Goal: Transaction & Acquisition: Obtain resource

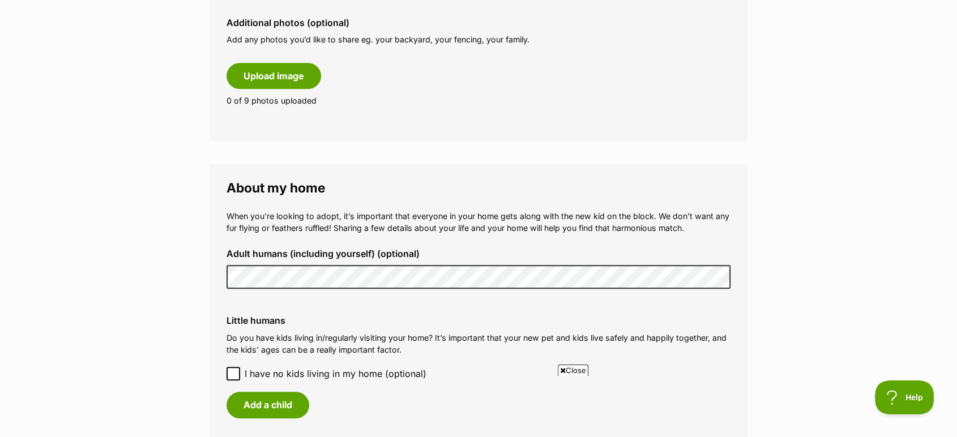
scroll to position [755, 0]
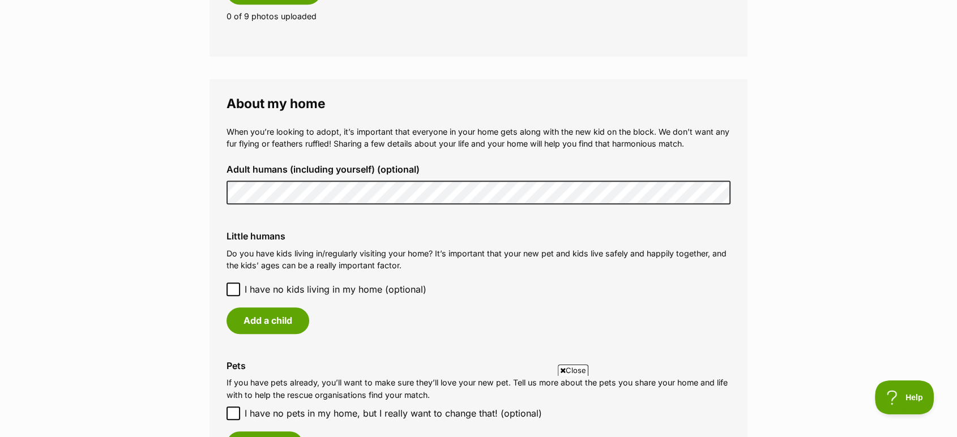
click at [142, 195] on main "My adopter profile Why do I need an adopter profile? Your adopter profile will …" at bounding box center [478, 133] width 957 height 1615
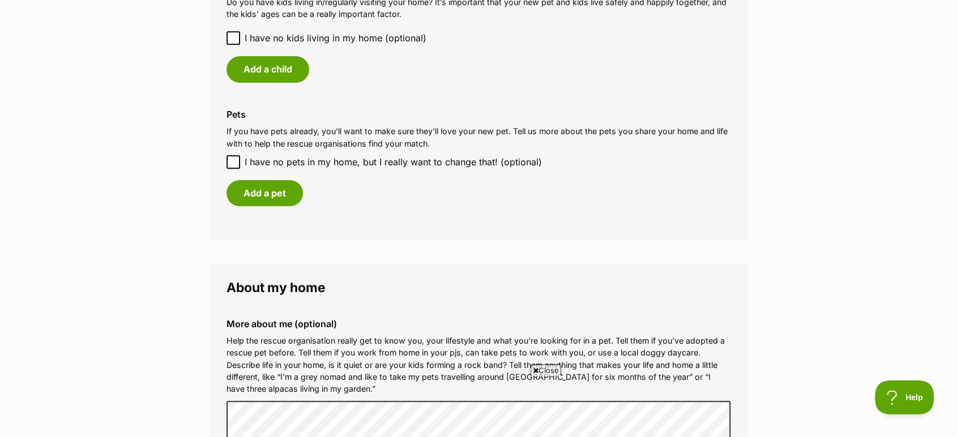
scroll to position [943, 0]
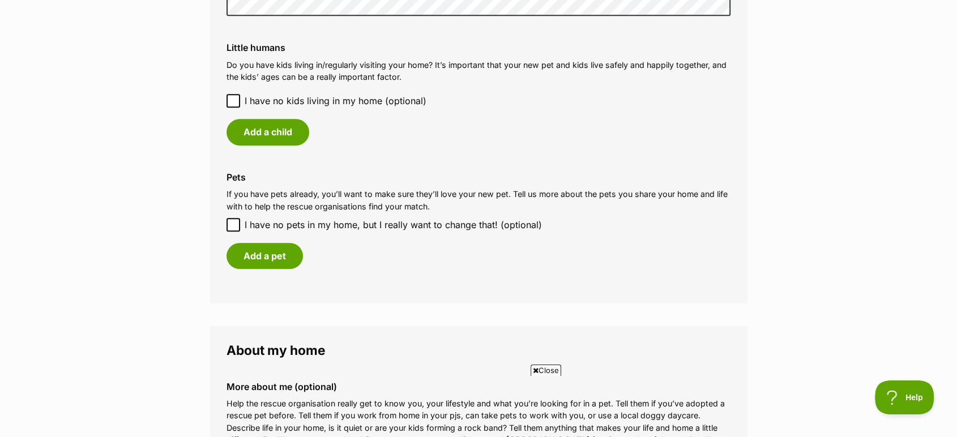
click at [229, 100] on icon at bounding box center [233, 101] width 8 height 8
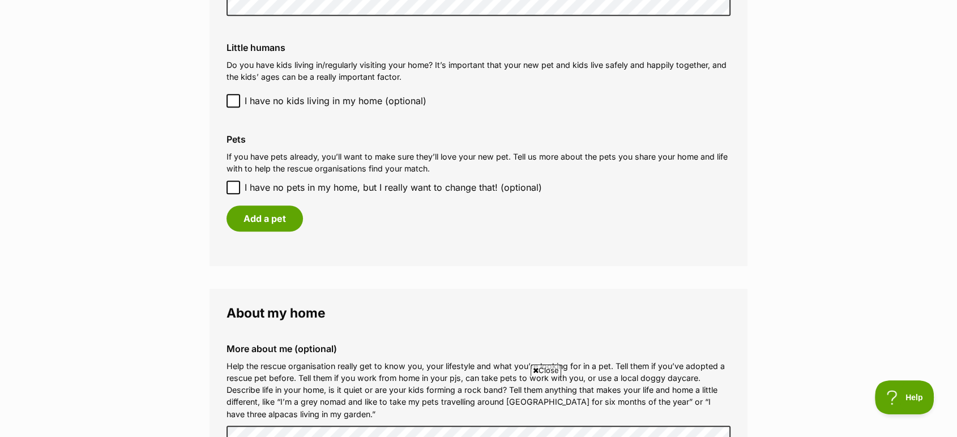
click at [236, 189] on icon at bounding box center [233, 187] width 8 height 8
click at [236, 189] on input "I have no pets in my home, but I really want to change that! (optional)" at bounding box center [233, 188] width 14 height 14
checkbox input "true"
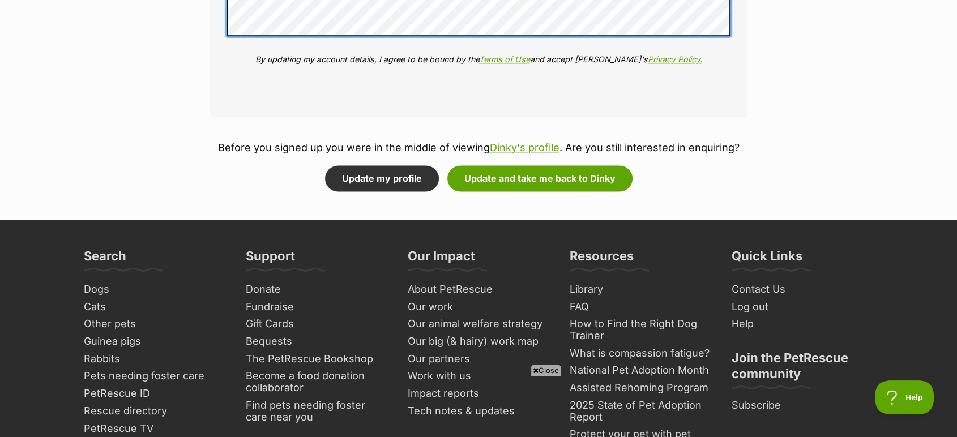
scroll to position [0, 0]
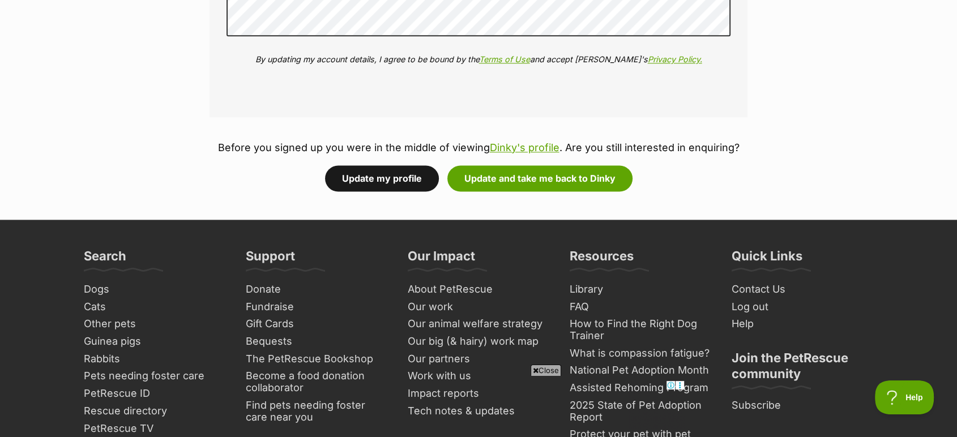
click at [374, 180] on button "Update my profile" at bounding box center [382, 178] width 114 height 26
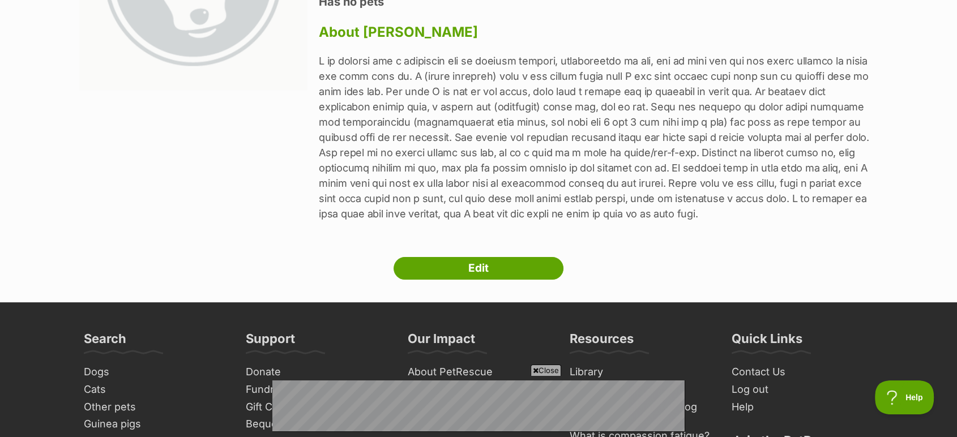
scroll to position [251, 0]
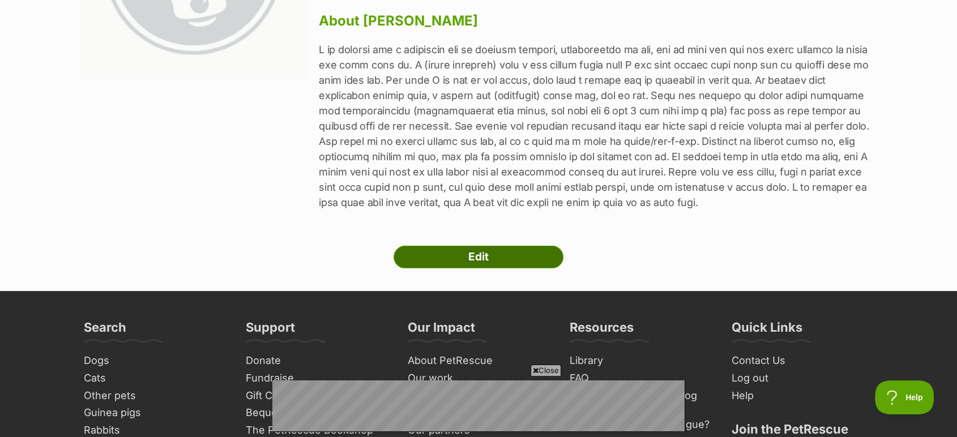
click at [478, 263] on link "Edit" at bounding box center [479, 257] width 170 height 23
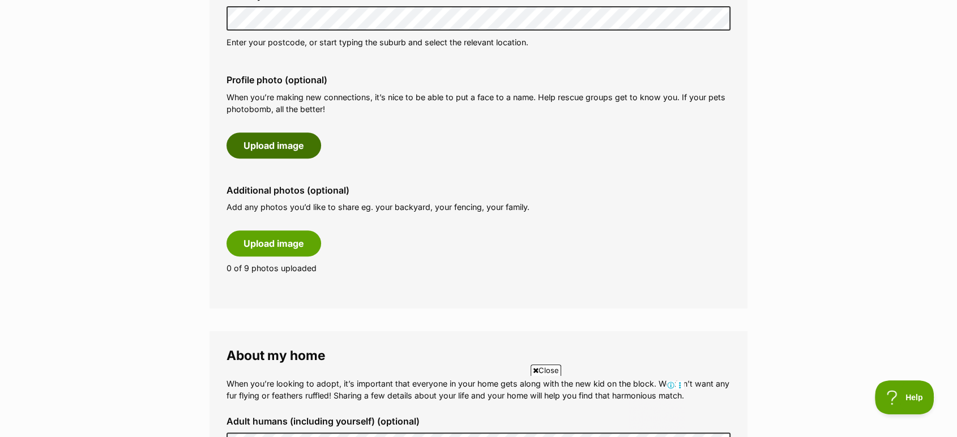
click at [272, 146] on button "Upload image" at bounding box center [273, 145] width 95 height 26
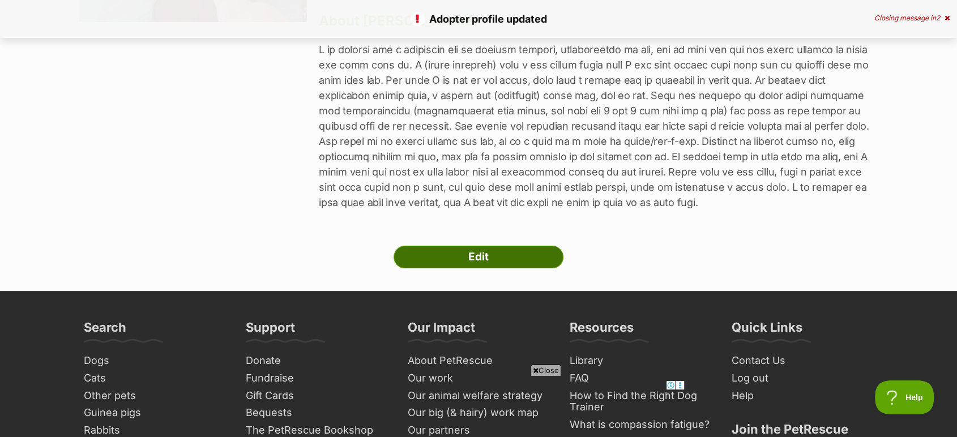
click at [475, 255] on link "Edit" at bounding box center [479, 257] width 170 height 23
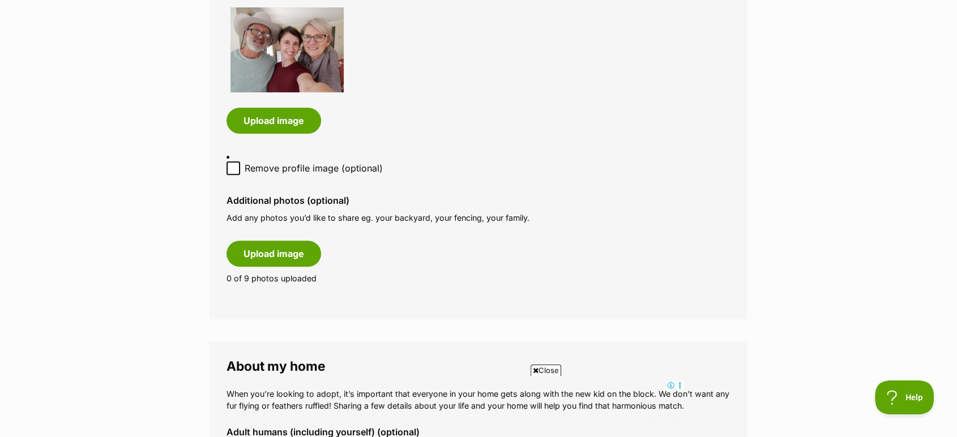
scroll to position [629, 0]
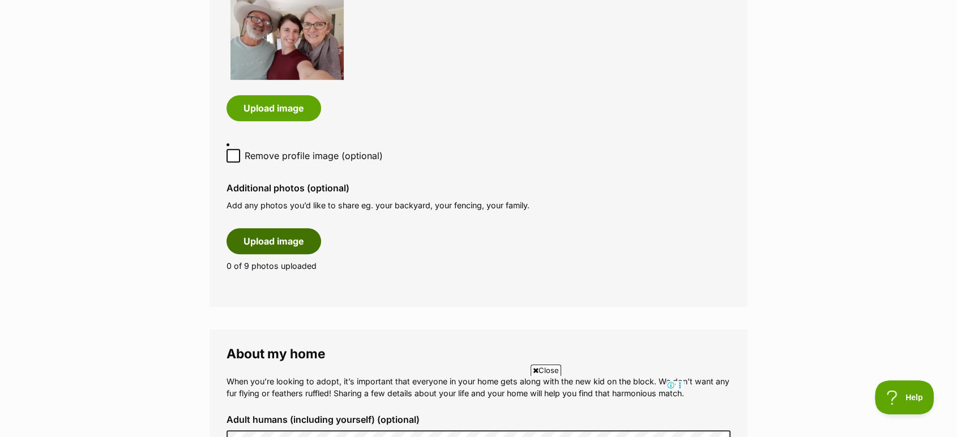
click at [272, 237] on button "Upload image" at bounding box center [273, 241] width 95 height 26
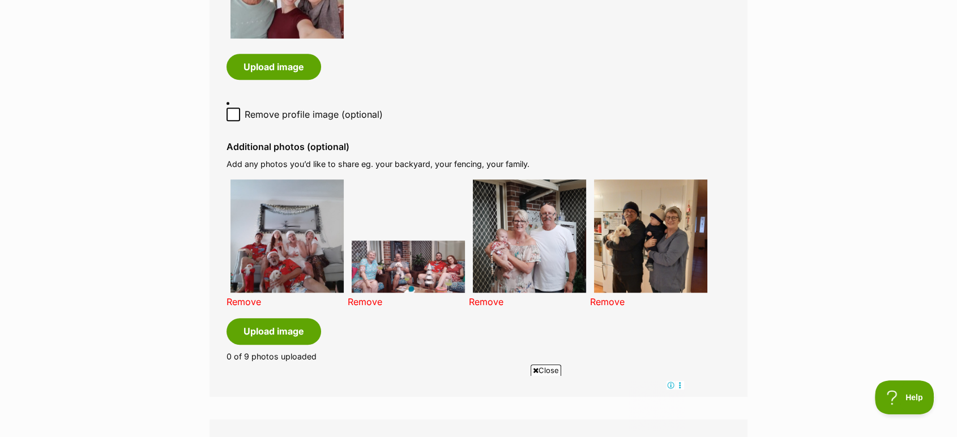
scroll to position [692, 0]
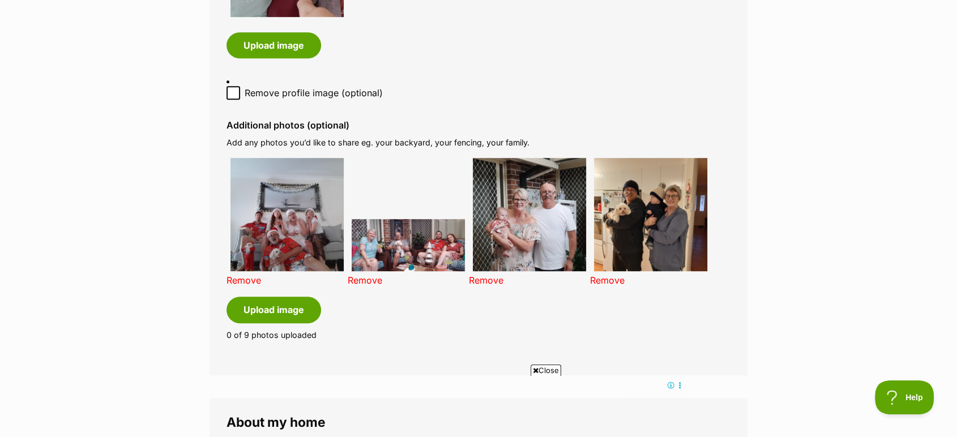
drag, startPoint x: 371, startPoint y: 277, endPoint x: 527, endPoint y: 42, distance: 282.7
click at [371, 277] on link "Remove" at bounding box center [365, 280] width 35 height 11
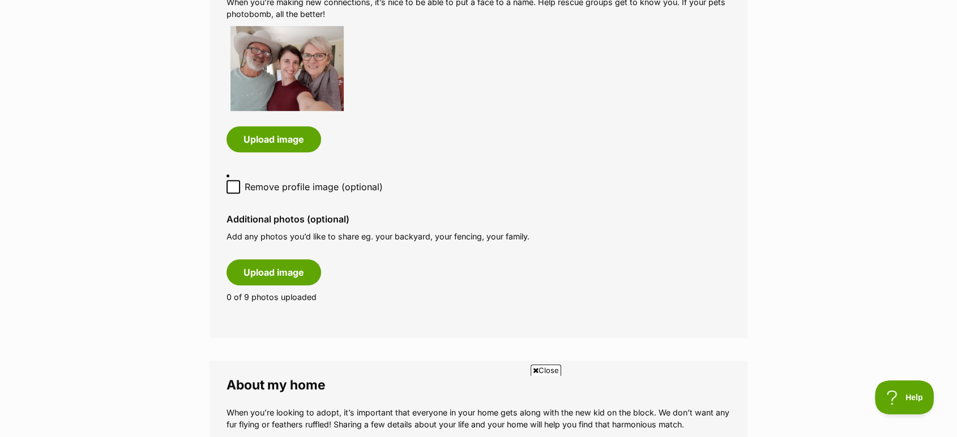
scroll to position [629, 0]
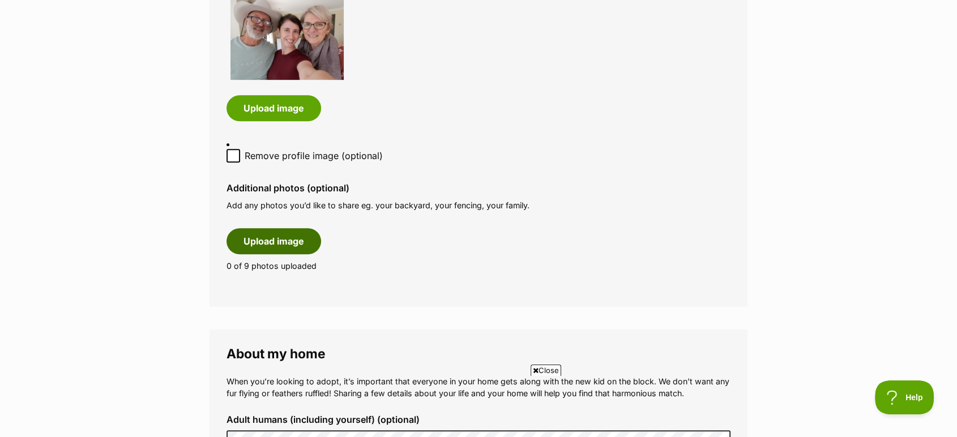
click at [253, 234] on button "Upload image" at bounding box center [273, 241] width 95 height 26
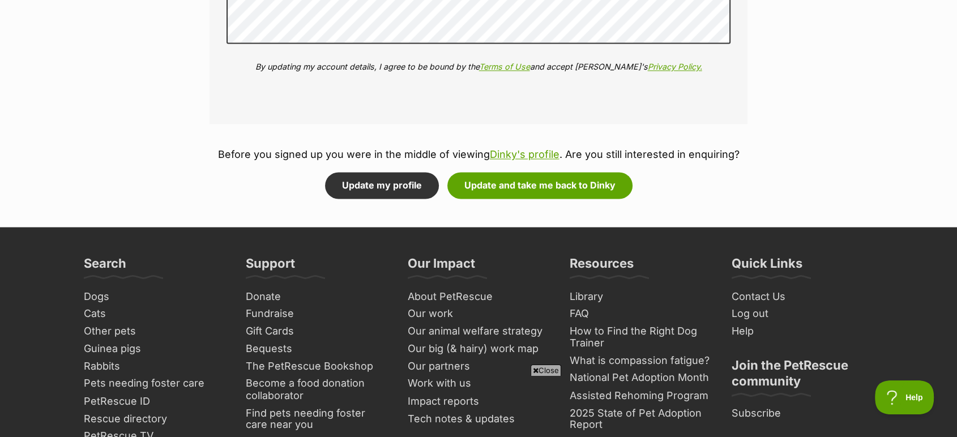
scroll to position [1761, 0]
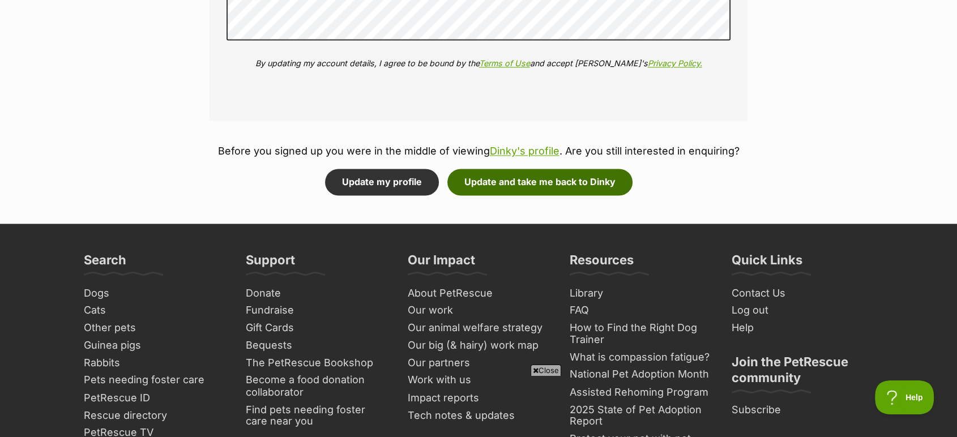
click at [541, 182] on button "Update and take me back to Dinky" at bounding box center [539, 182] width 185 height 26
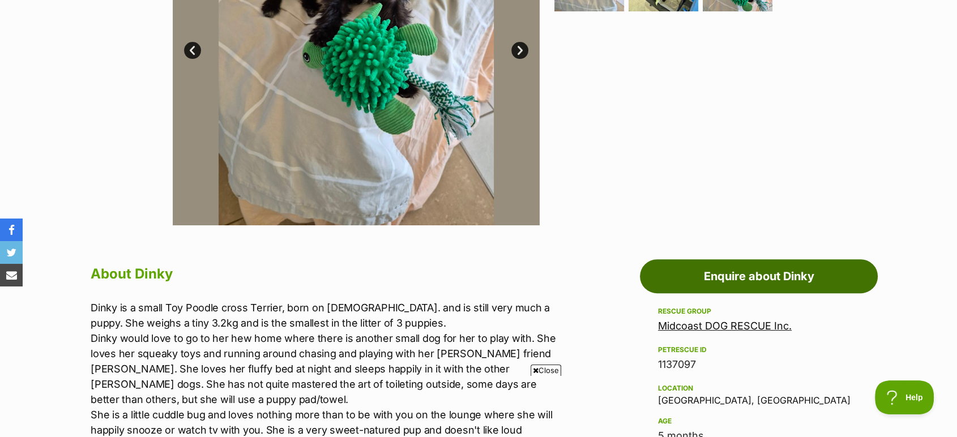
click at [752, 271] on link "Enquire about Dinky" at bounding box center [759, 276] width 238 height 34
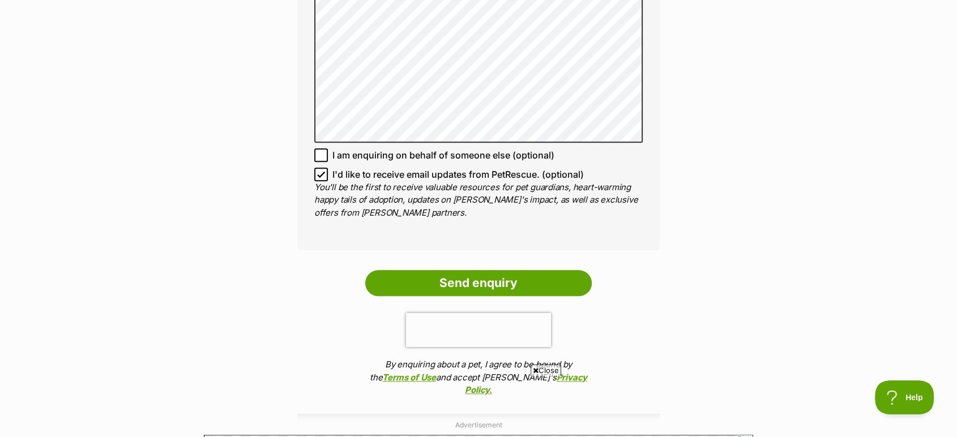
scroll to position [880, 0]
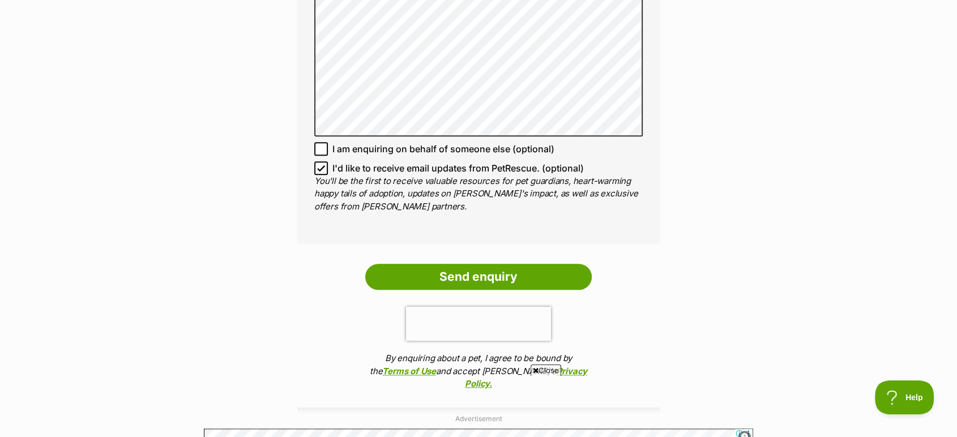
click at [318, 146] on icon at bounding box center [321, 148] width 7 height 5
click at [318, 142] on input "I am enquiring on behalf of someone else (optional)" at bounding box center [321, 149] width 14 height 14
checkbox input "true"
click at [318, 164] on icon at bounding box center [321, 168] width 8 height 8
click at [318, 161] on input "I'd like to receive email updates from PetRescue. (optional)" at bounding box center [321, 168] width 14 height 14
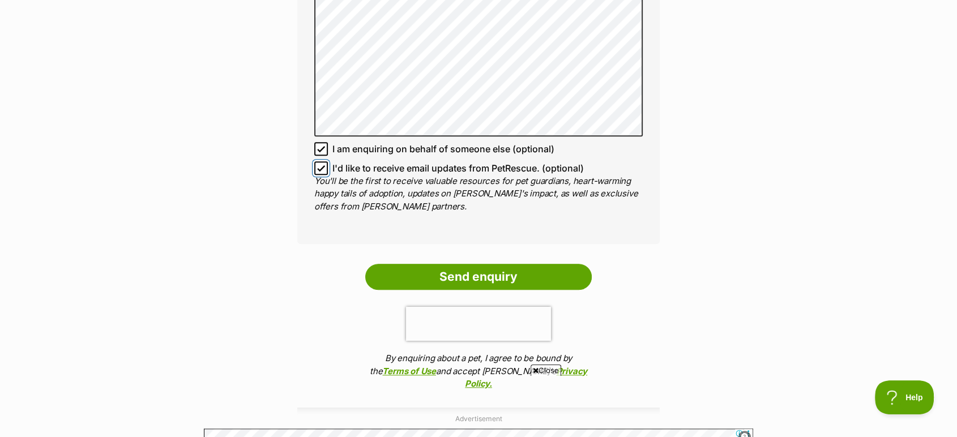
checkbox input "false"
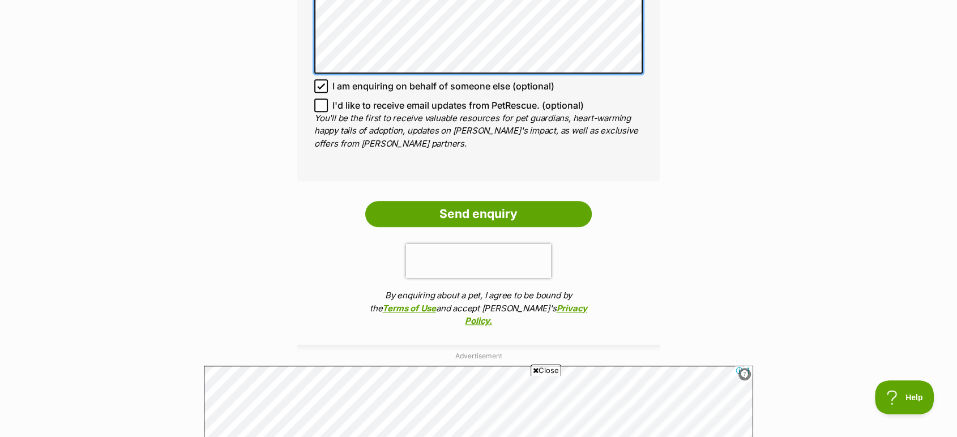
scroll to position [0, 0]
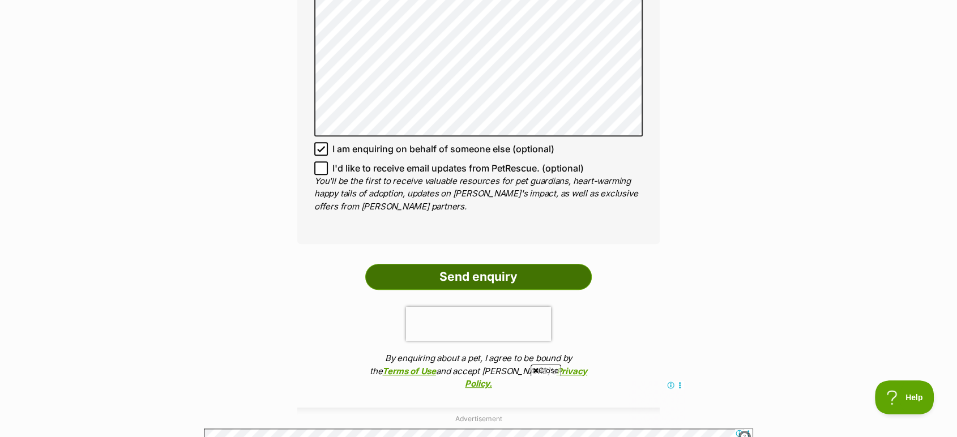
click at [483, 264] on input "Send enquiry" at bounding box center [478, 277] width 226 height 26
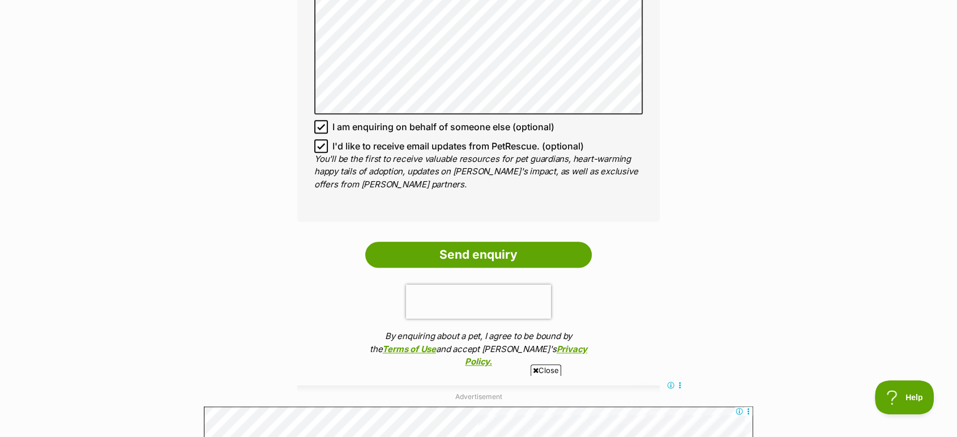
scroll to position [1006, 0]
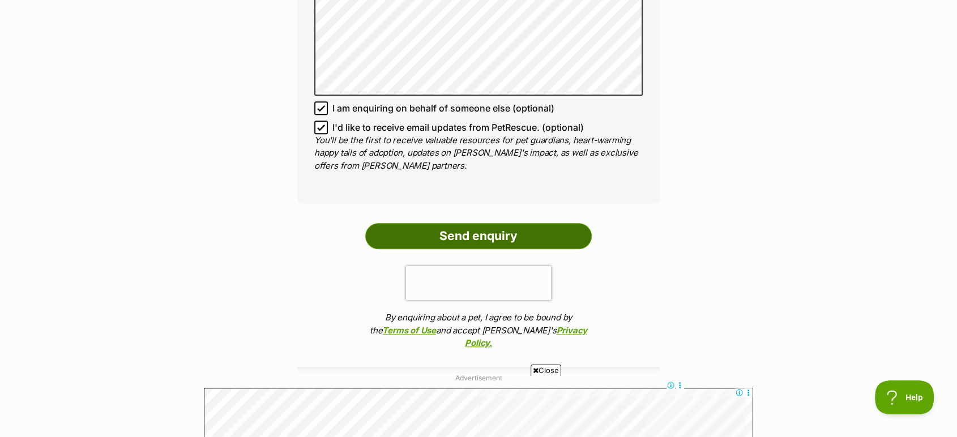
click at [494, 223] on input "Send enquiry" at bounding box center [478, 236] width 226 height 26
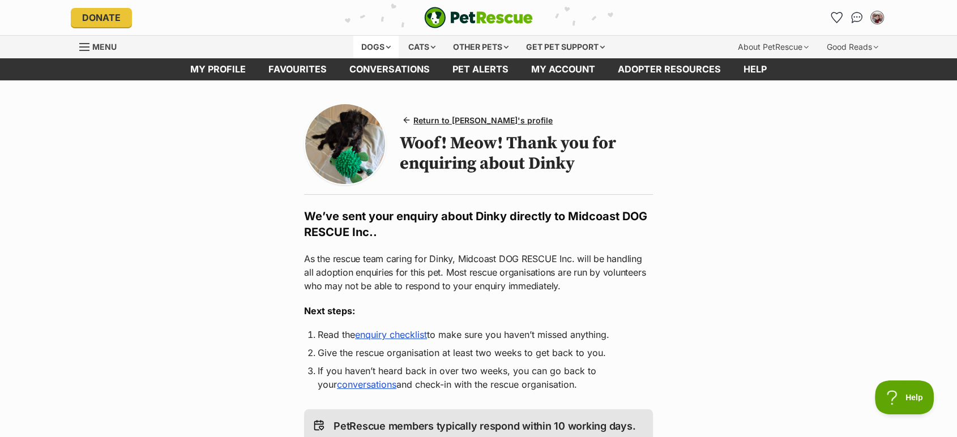
click at [372, 44] on div "Dogs" at bounding box center [375, 47] width 45 height 23
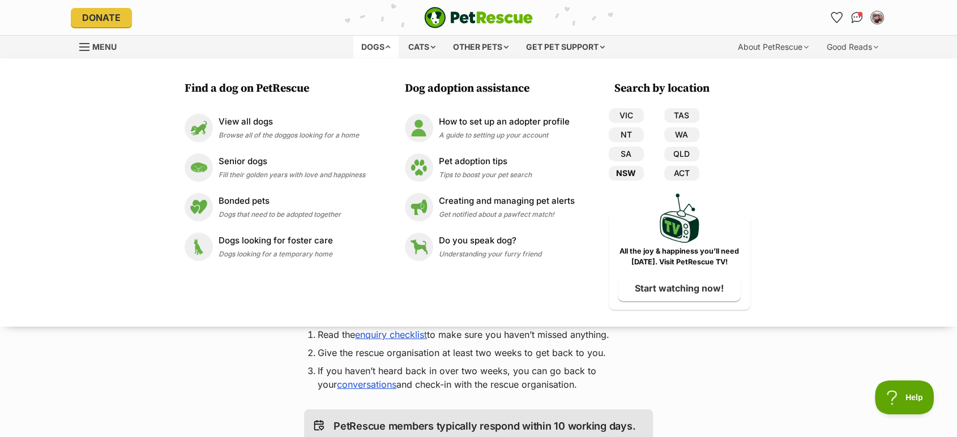
click at [628, 175] on link "NSW" at bounding box center [626, 173] width 35 height 15
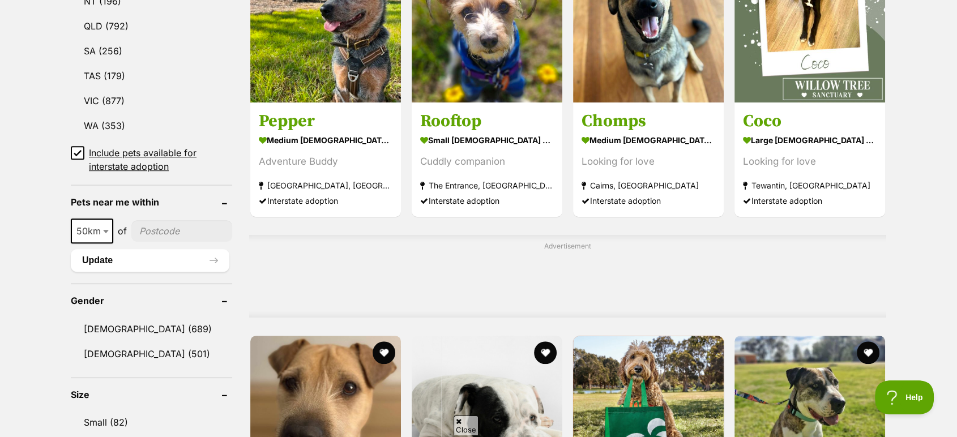
scroll to position [692, 0]
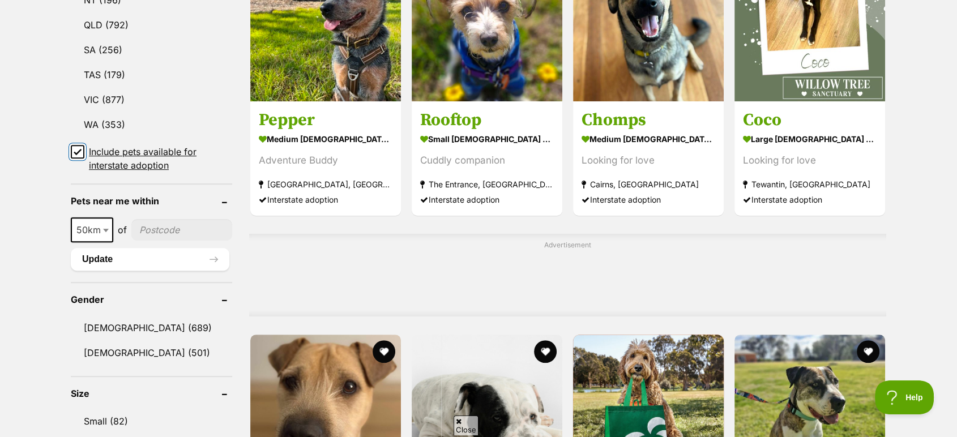
click at [75, 147] on input "Include pets available for interstate adoption" at bounding box center [78, 152] width 14 height 14
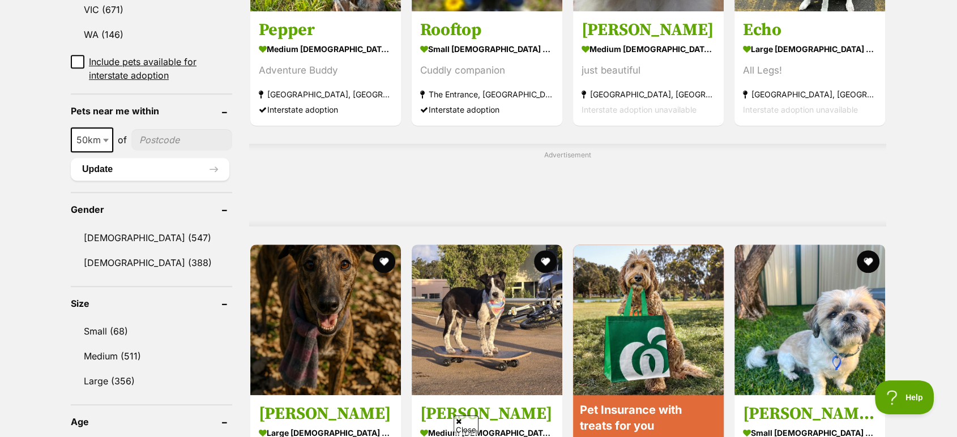
scroll to position [818, 0]
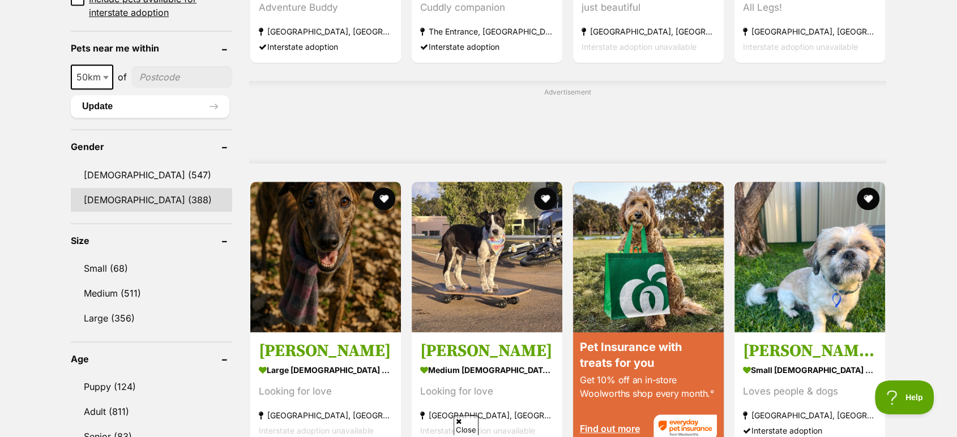
click at [91, 198] on link "Female (388)" at bounding box center [151, 200] width 161 height 24
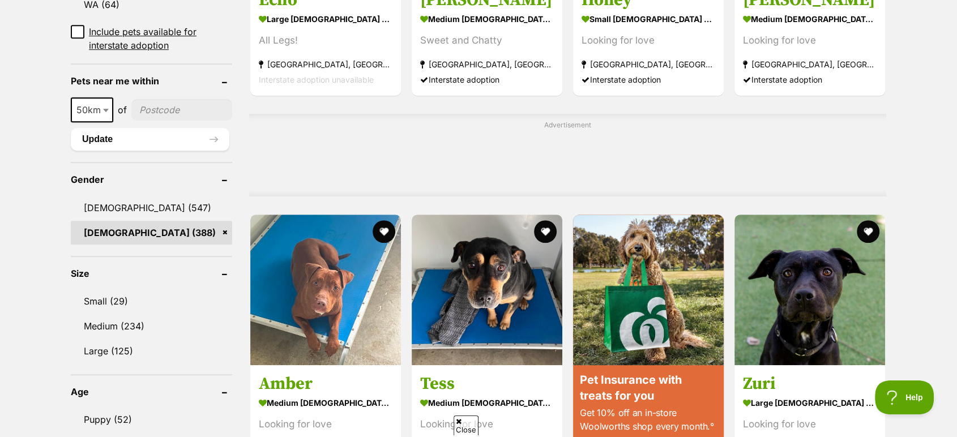
scroll to position [818, 0]
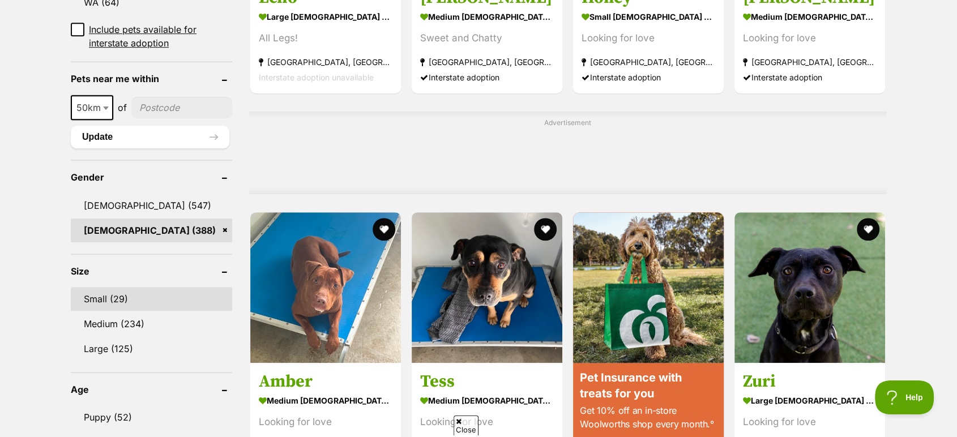
click at [100, 287] on link "Small (29)" at bounding box center [151, 299] width 161 height 24
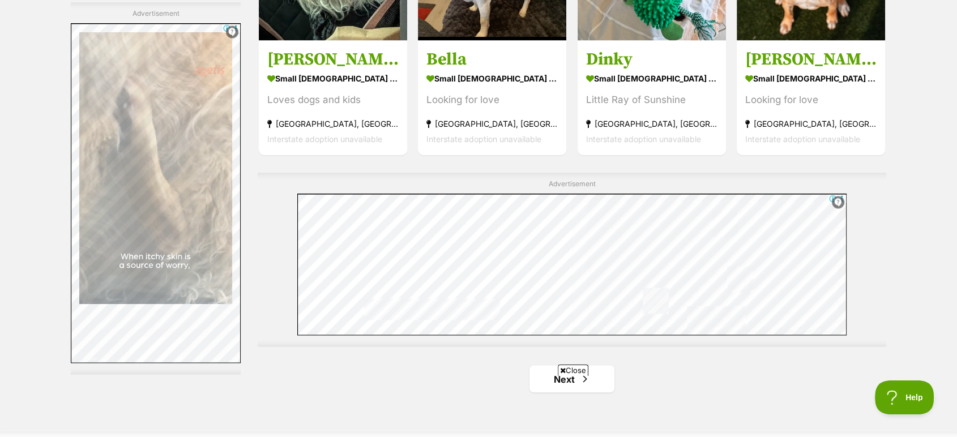
scroll to position [2139, 0]
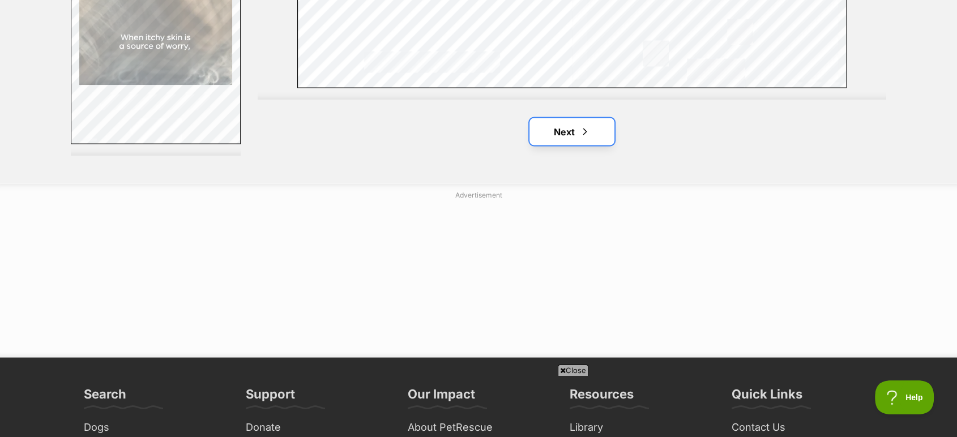
click at [574, 133] on link "Next" at bounding box center [571, 131] width 85 height 27
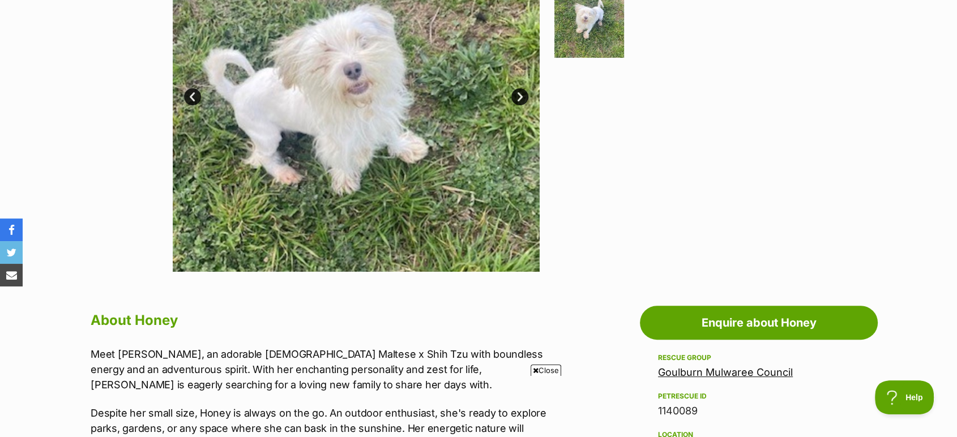
scroll to position [314, 0]
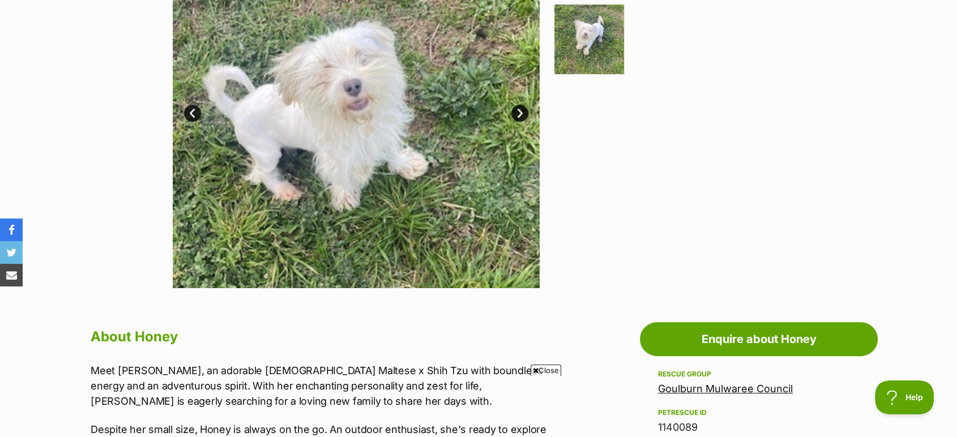
click at [421, 99] on img at bounding box center [356, 104] width 367 height 367
click at [516, 112] on link "Next" at bounding box center [519, 113] width 17 height 17
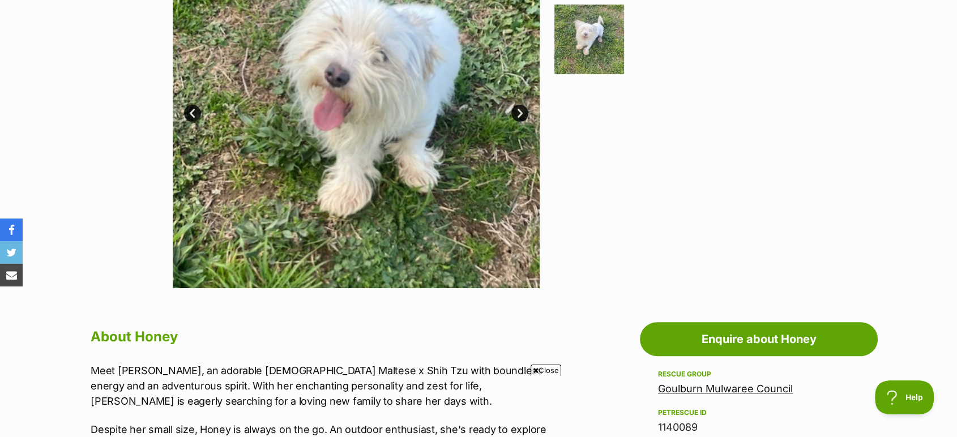
click at [516, 112] on link "Next" at bounding box center [519, 113] width 17 height 17
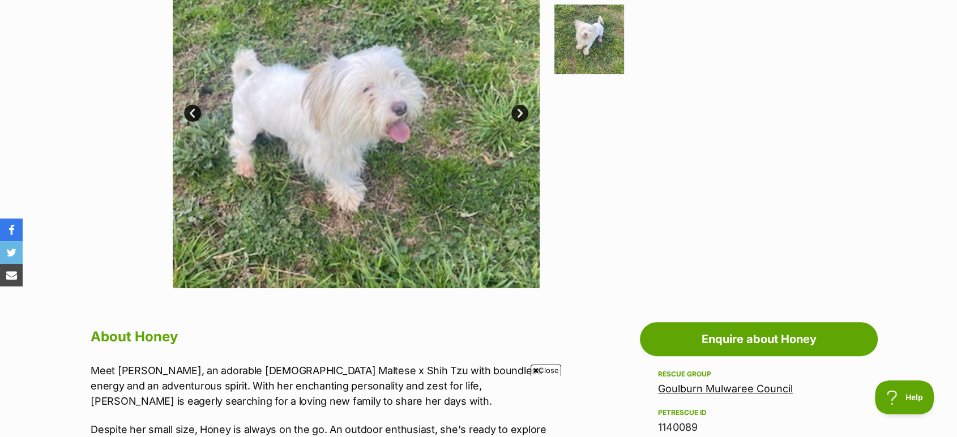
click at [516, 112] on link "Next" at bounding box center [519, 113] width 17 height 17
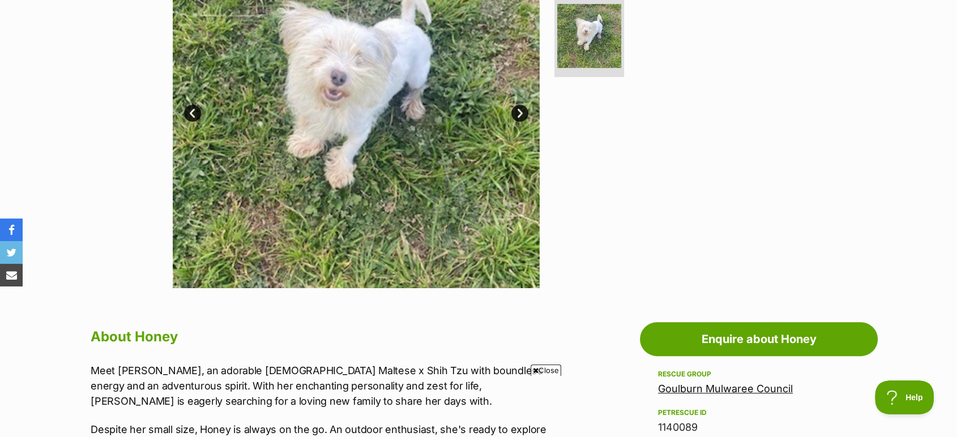
click at [516, 112] on link "Next" at bounding box center [519, 113] width 17 height 17
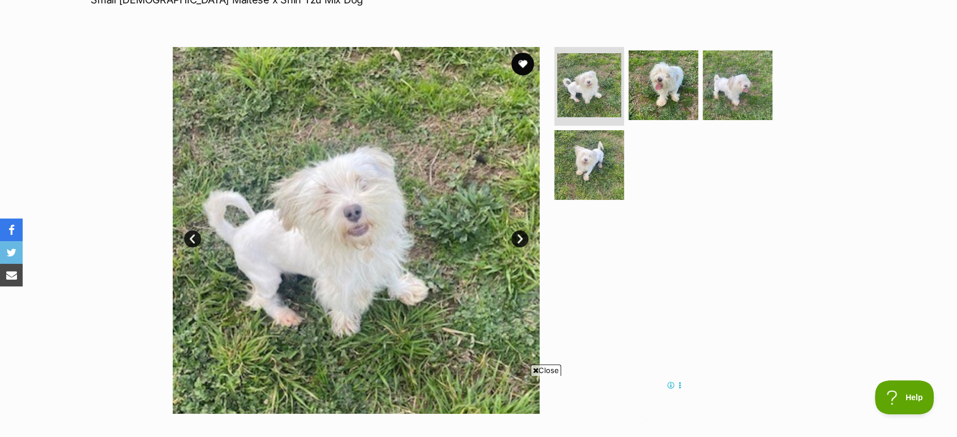
scroll to position [0, 0]
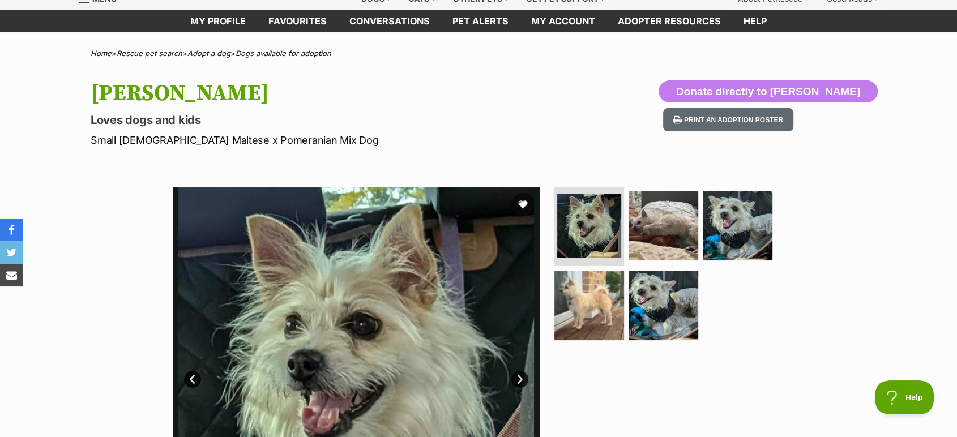
scroll to position [189, 0]
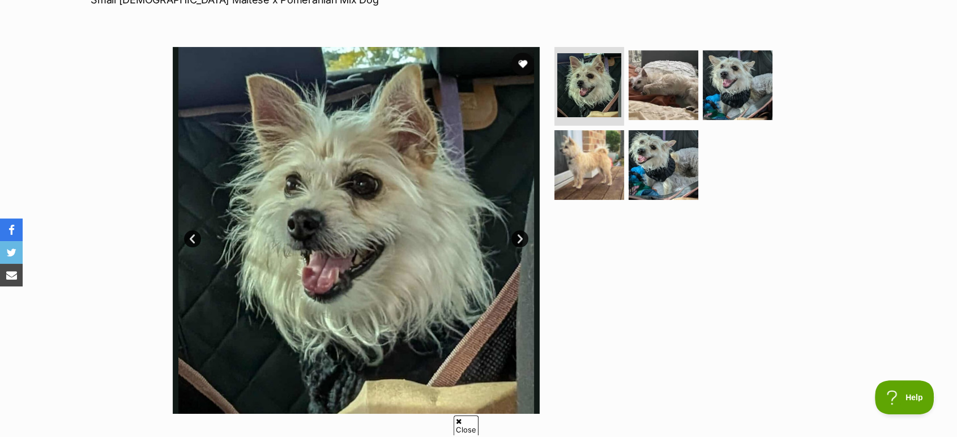
click at [523, 238] on link "Next" at bounding box center [519, 238] width 17 height 17
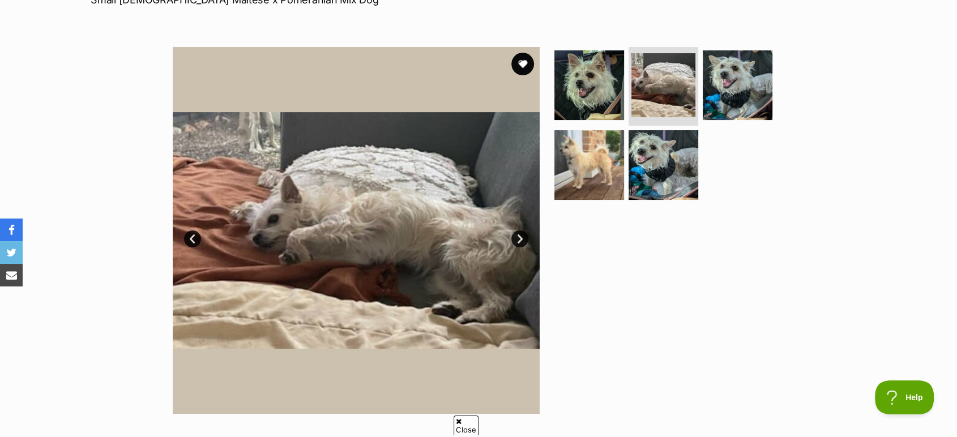
click at [523, 238] on link "Next" at bounding box center [519, 238] width 17 height 17
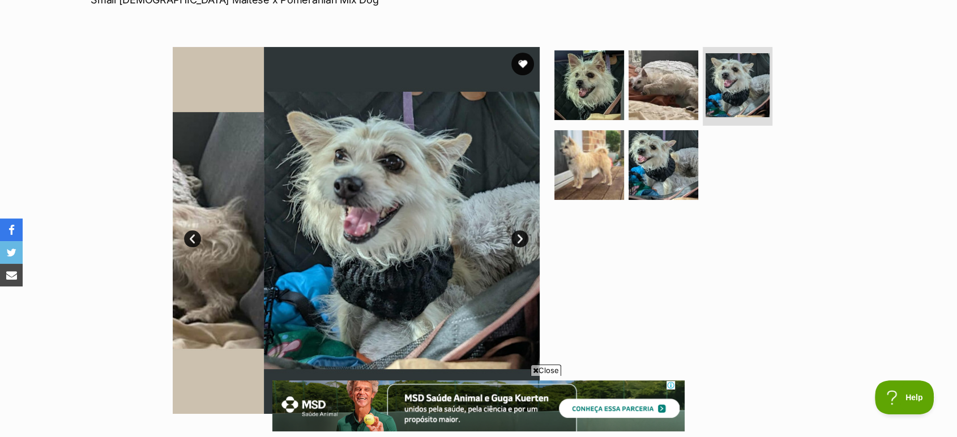
scroll to position [0, 0]
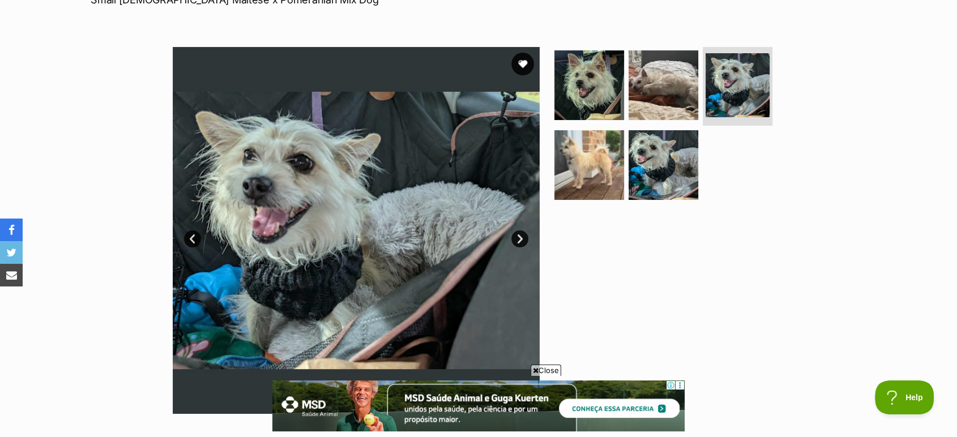
click at [523, 238] on link "Next" at bounding box center [519, 238] width 17 height 17
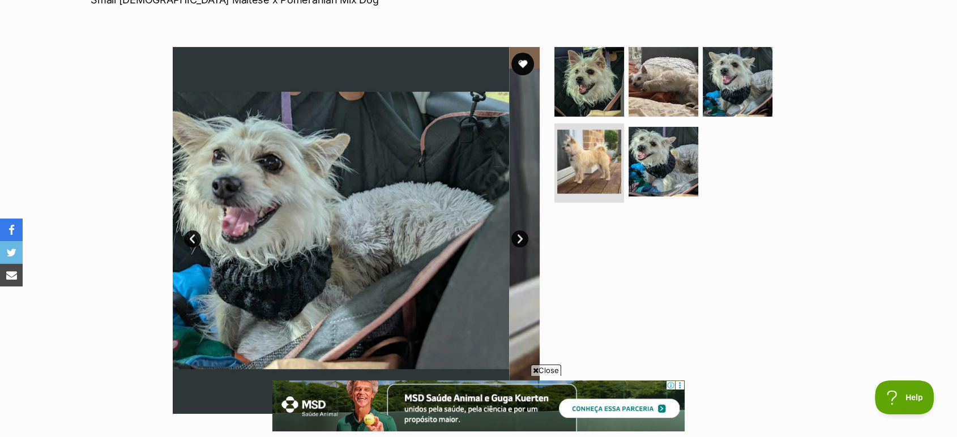
click at [523, 238] on link "Next" at bounding box center [519, 238] width 17 height 17
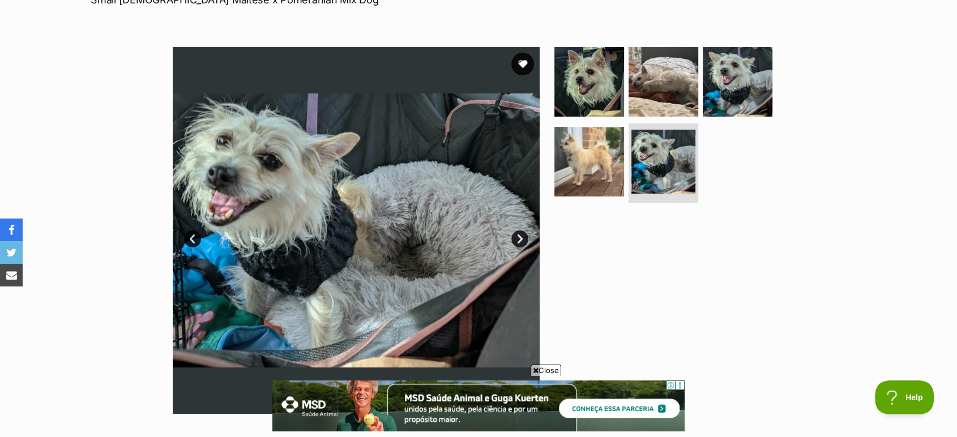
click at [523, 238] on link "Next" at bounding box center [519, 238] width 17 height 17
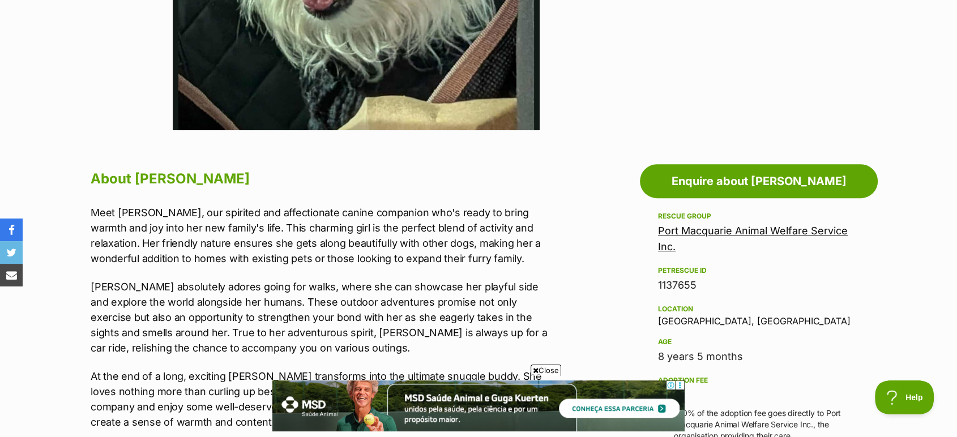
scroll to position [503, 0]
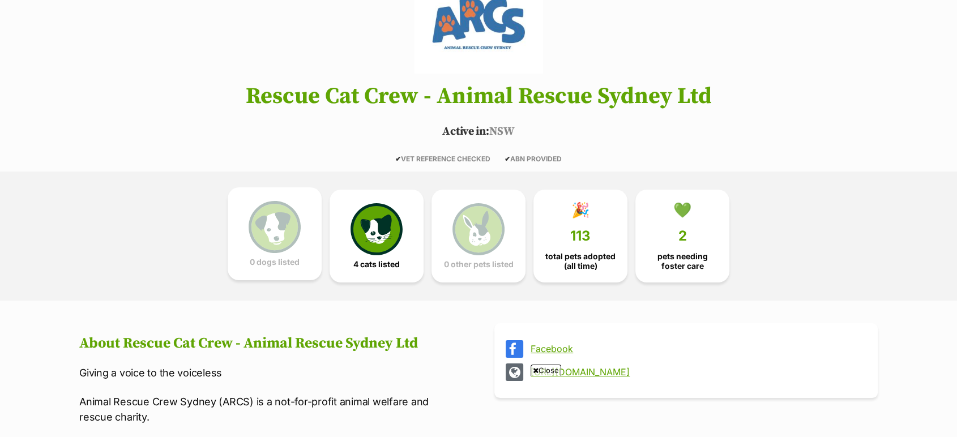
click at [263, 226] on img at bounding box center [275, 227] width 52 height 52
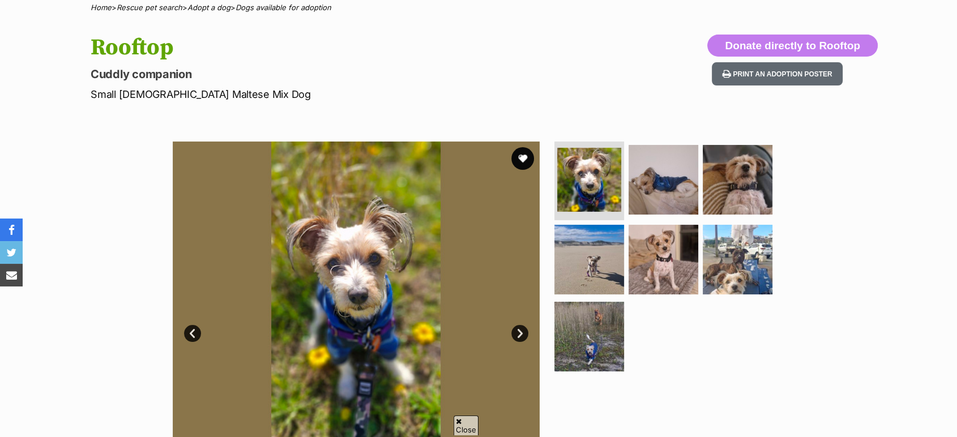
scroll to position [189, 0]
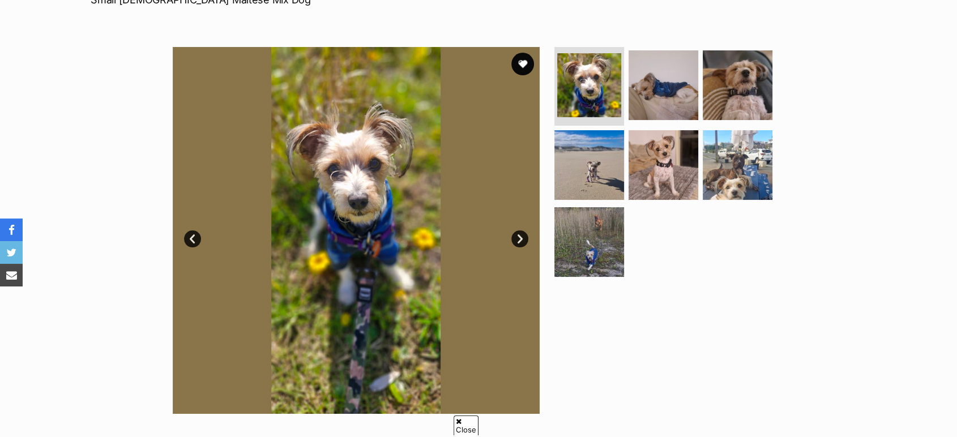
click at [518, 240] on link "Next" at bounding box center [519, 238] width 17 height 17
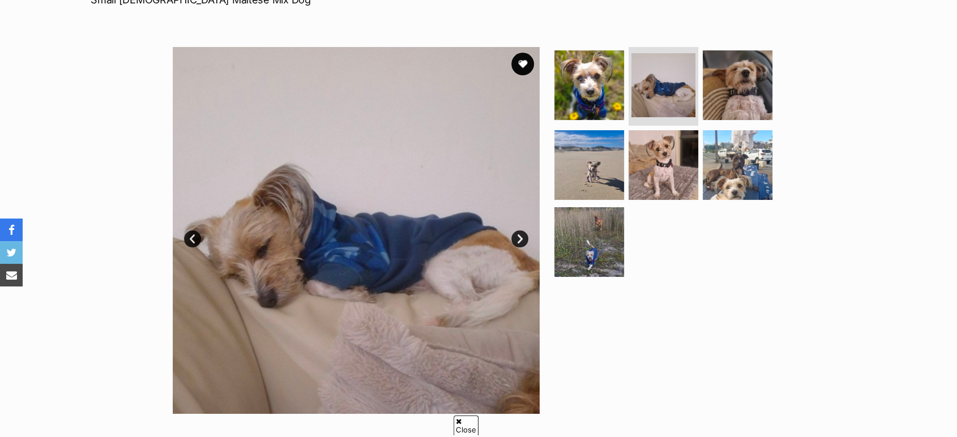
click at [518, 240] on link "Next" at bounding box center [519, 238] width 17 height 17
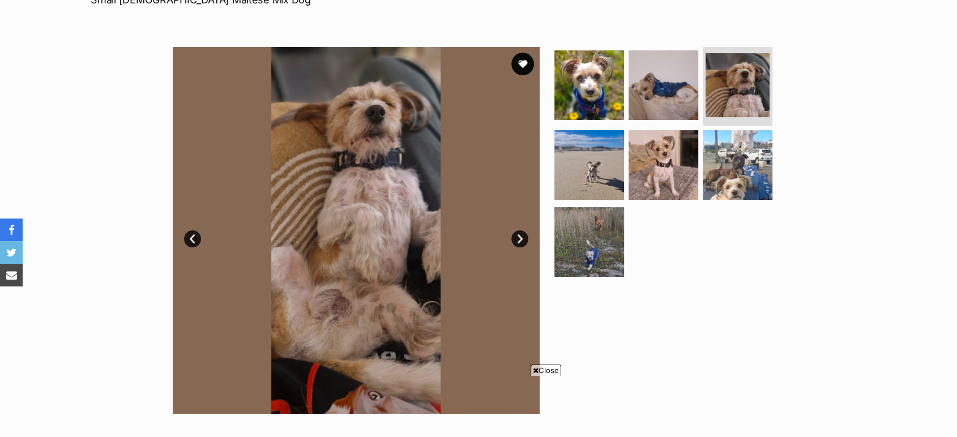
scroll to position [0, 0]
click at [518, 240] on link "Next" at bounding box center [519, 238] width 17 height 17
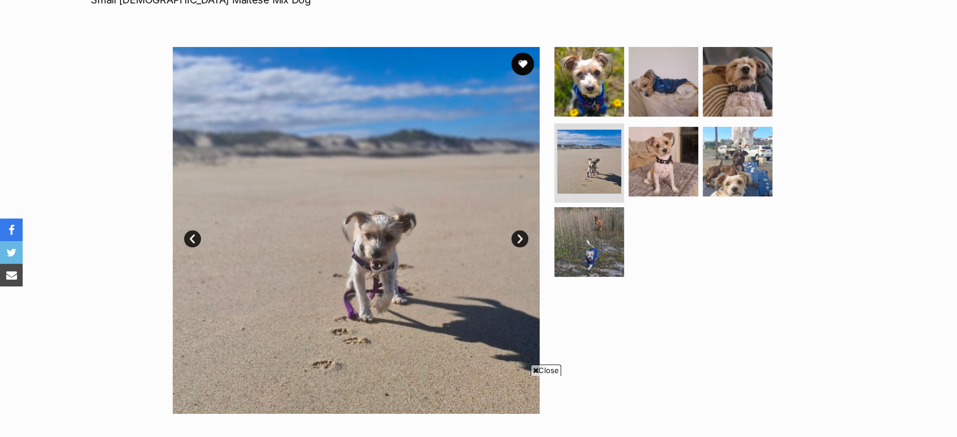
click at [518, 240] on link "Next" at bounding box center [519, 238] width 17 height 17
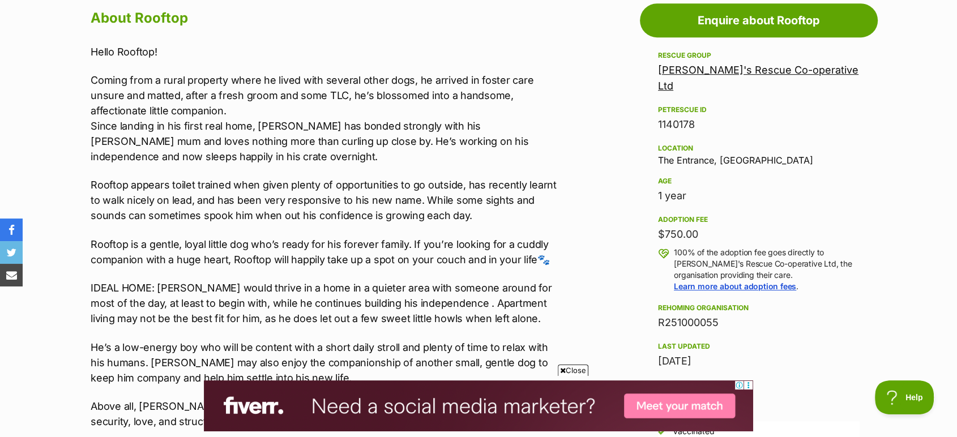
scroll to position [566, 0]
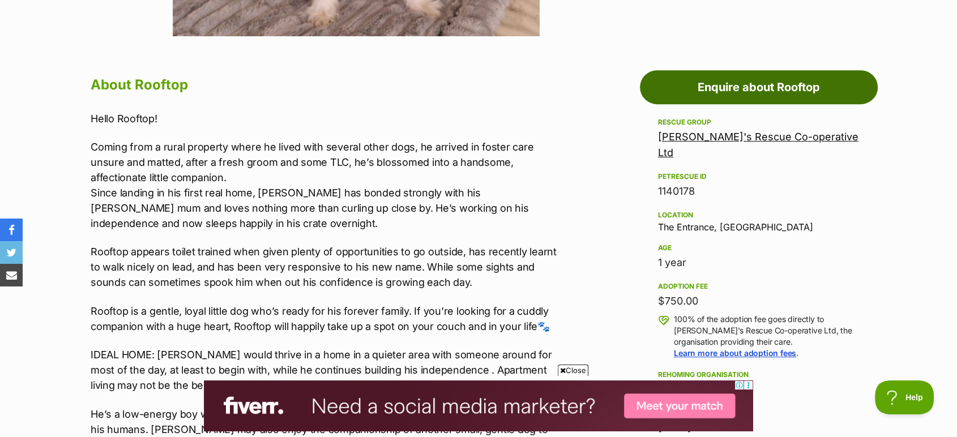
click at [734, 88] on link "Enquire about Rooftop" at bounding box center [759, 87] width 238 height 34
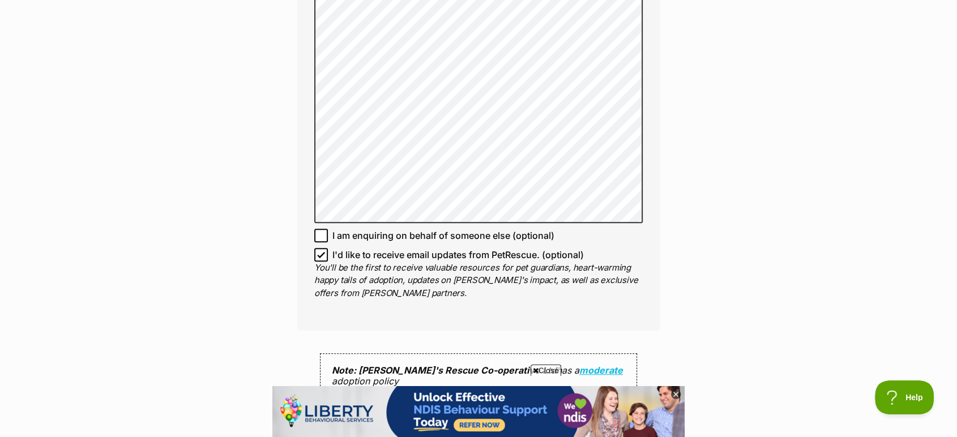
click at [322, 232] on icon at bounding box center [321, 236] width 8 height 8
click at [322, 229] on input "I am enquiring on behalf of someone else (optional)" at bounding box center [321, 236] width 14 height 14
checkbox input "true"
click at [320, 248] on input "I'd like to receive email updates from PetRescue. (optional)" at bounding box center [321, 255] width 14 height 14
checkbox input "false"
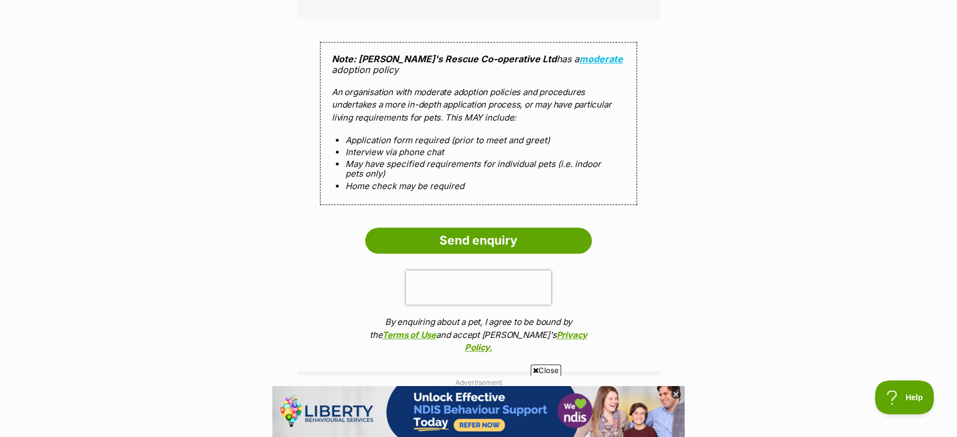
scroll to position [1069, 0]
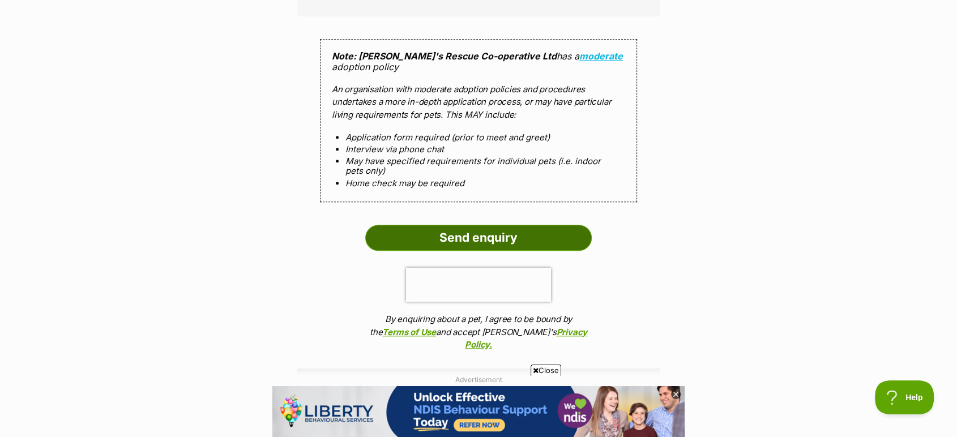
click at [474, 225] on input "Send enquiry" at bounding box center [478, 238] width 226 height 26
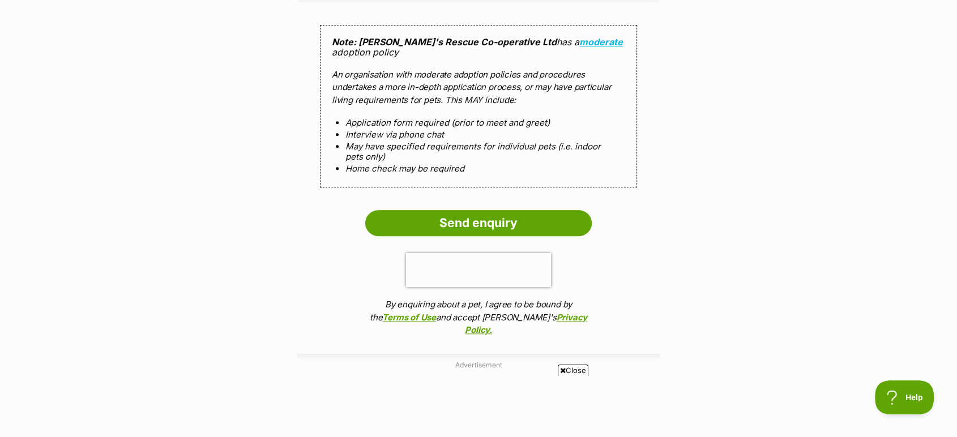
scroll to position [1195, 0]
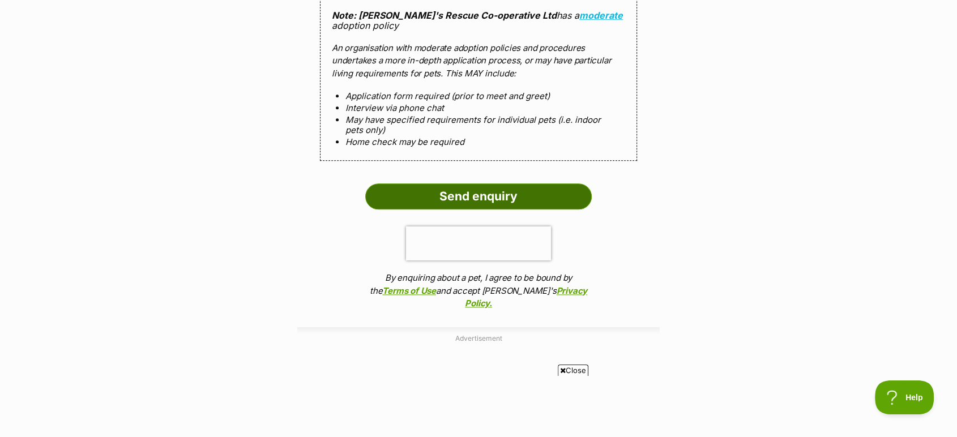
click at [435, 194] on input "Send enquiry" at bounding box center [478, 196] width 226 height 26
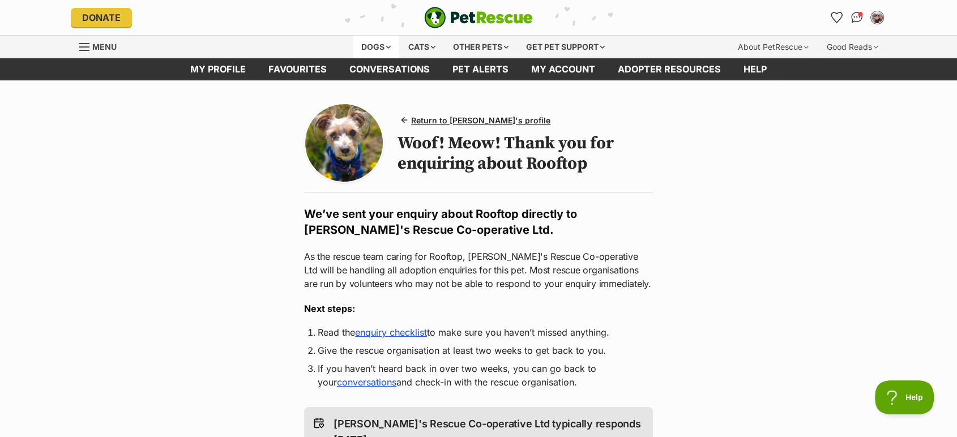
click at [378, 44] on div "Dogs" at bounding box center [375, 47] width 45 height 23
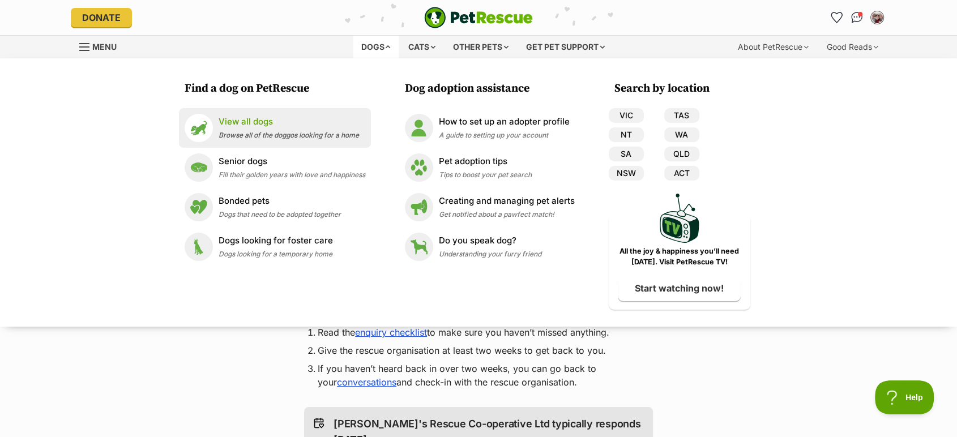
click at [252, 121] on p "View all dogs" at bounding box center [289, 122] width 140 height 13
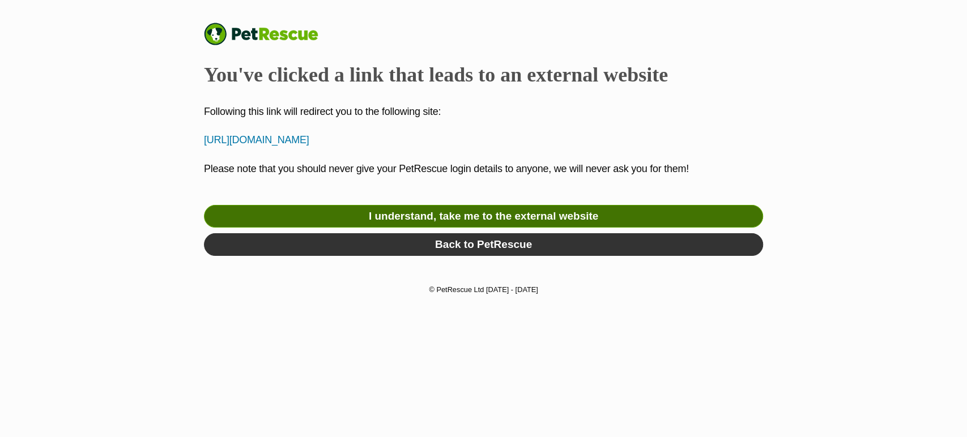
click at [481, 212] on link "I understand, take me to the external website" at bounding box center [483, 216] width 559 height 23
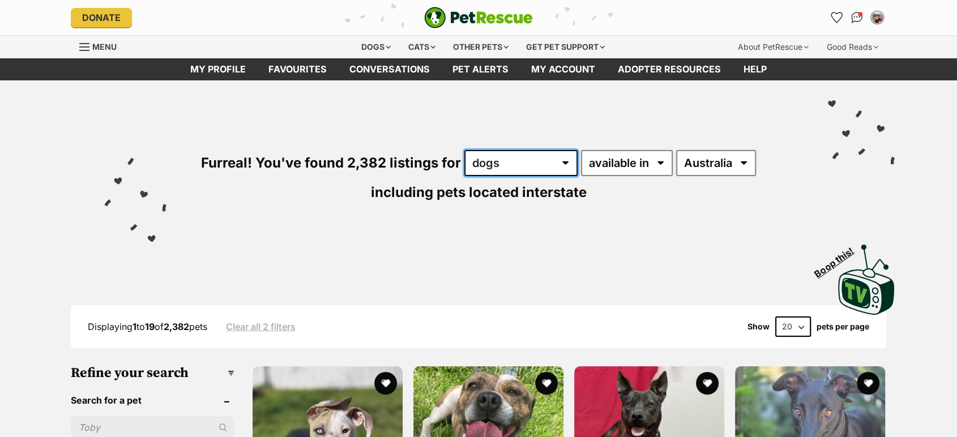
click at [529, 166] on select "any type of pet cats dogs other pets" at bounding box center [520, 163] width 113 height 26
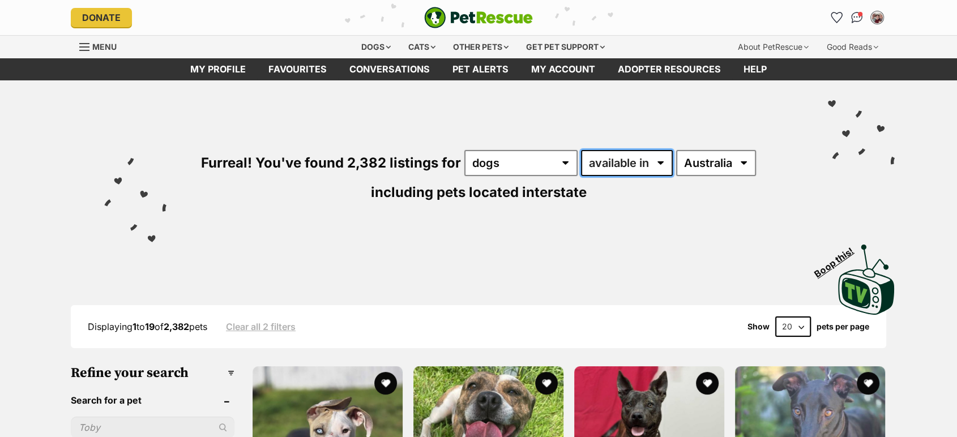
click at [606, 164] on select "available in located in" at bounding box center [627, 163] width 92 height 26
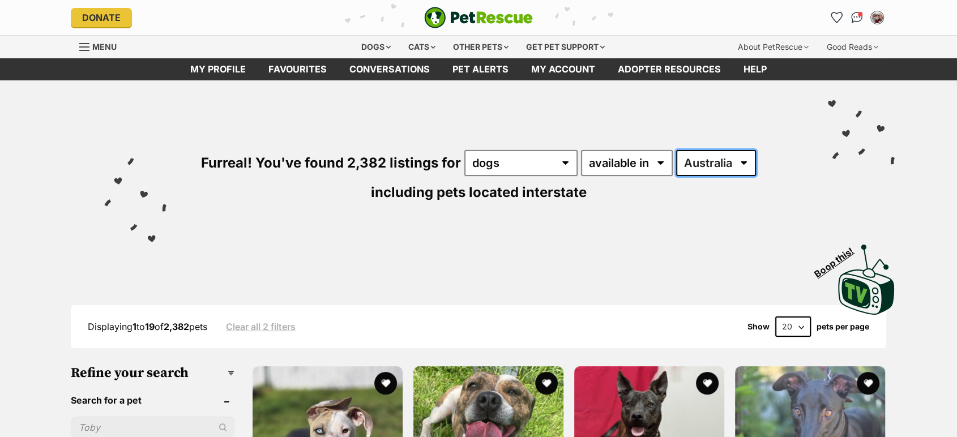
click at [716, 162] on select "Australia ACT NSW NT QLD SA TAS VIC WA" at bounding box center [716, 163] width 80 height 26
select select "NSW"
click at [676, 150] on select "Australia ACT NSW NT QLD SA TAS VIC WA" at bounding box center [716, 163] width 80 height 26
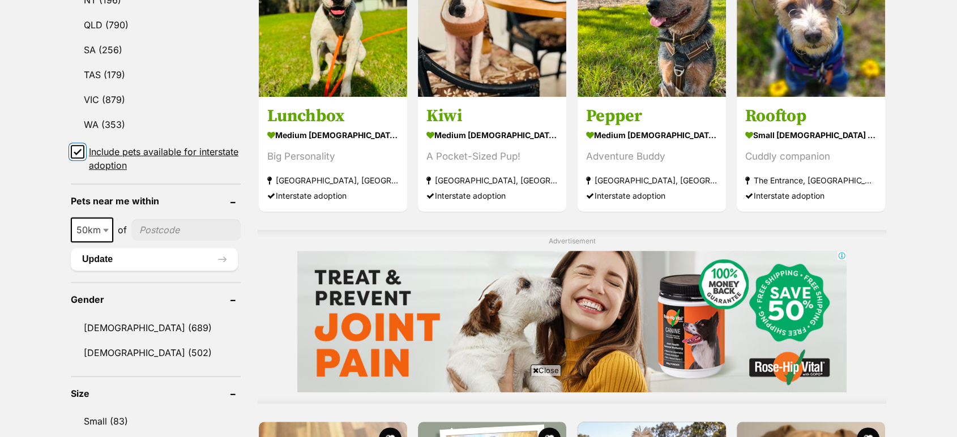
click at [80, 151] on span at bounding box center [78, 158] width 14 height 27
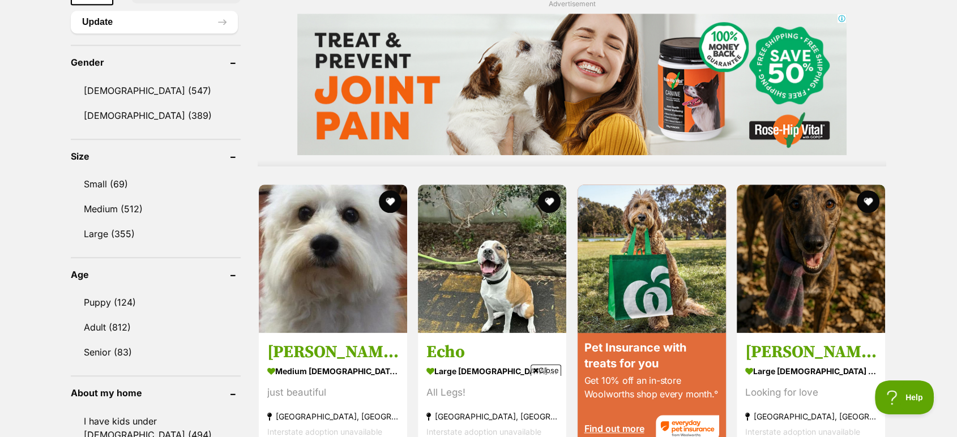
scroll to position [943, 0]
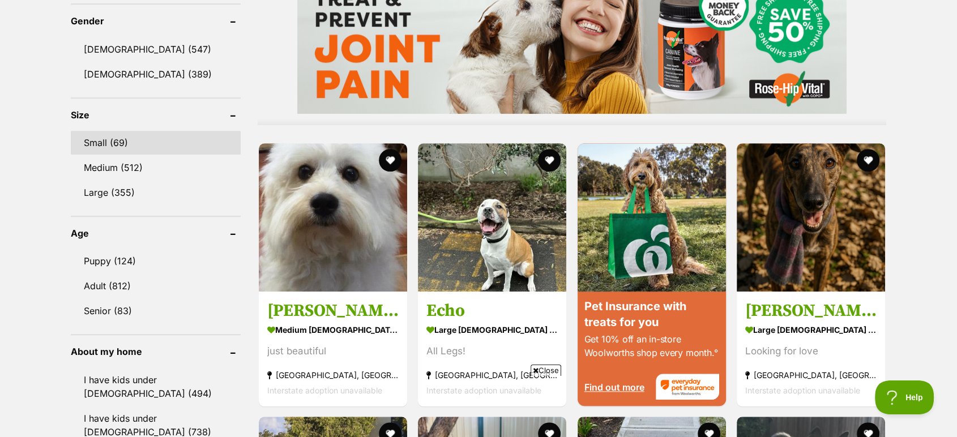
click at [109, 139] on link "Small (69)" at bounding box center [156, 143] width 170 height 24
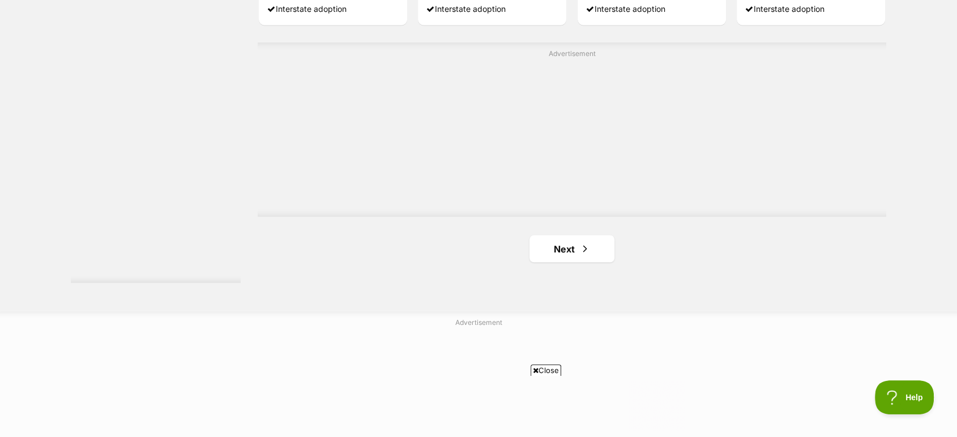
scroll to position [2013, 0]
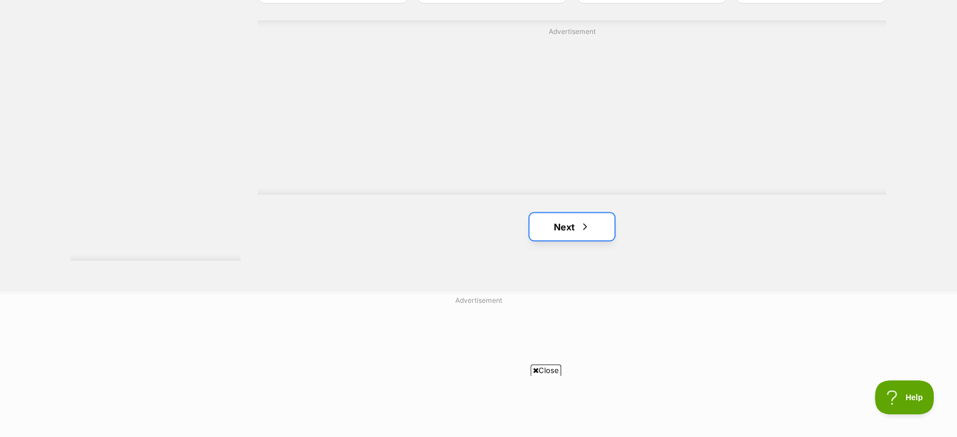
click at [570, 228] on link "Next" at bounding box center [571, 226] width 85 height 27
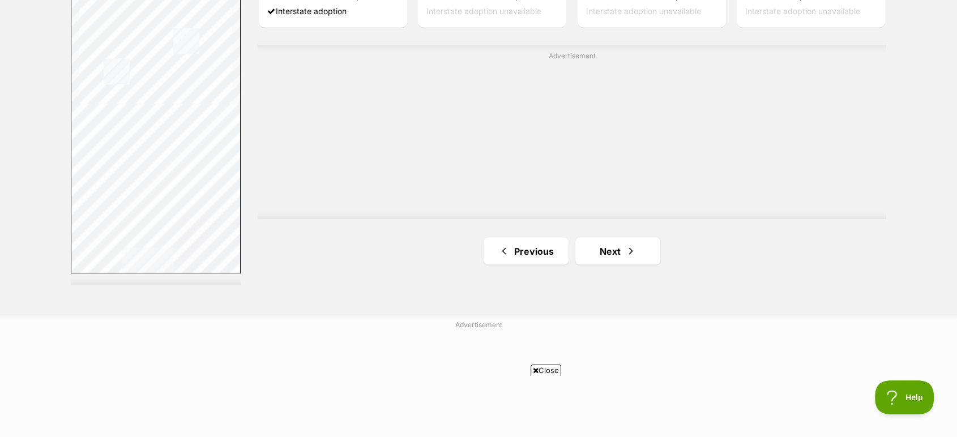
scroll to position [2013, 0]
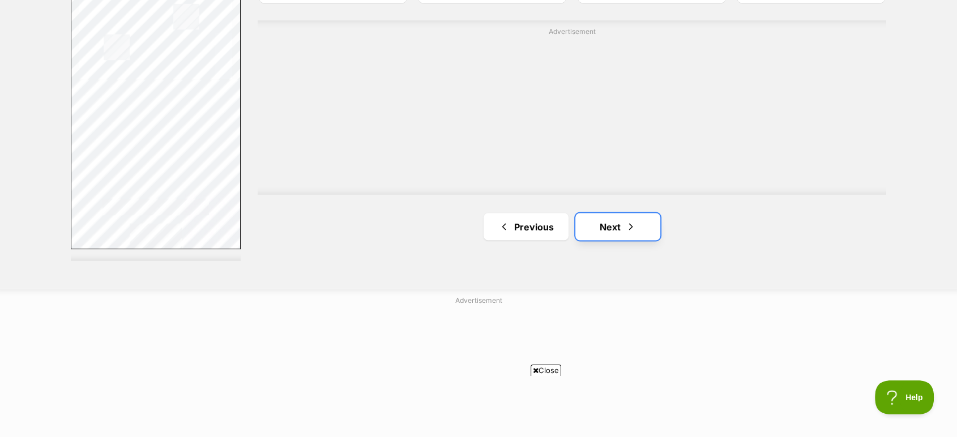
click at [612, 230] on link "Next" at bounding box center [617, 226] width 85 height 27
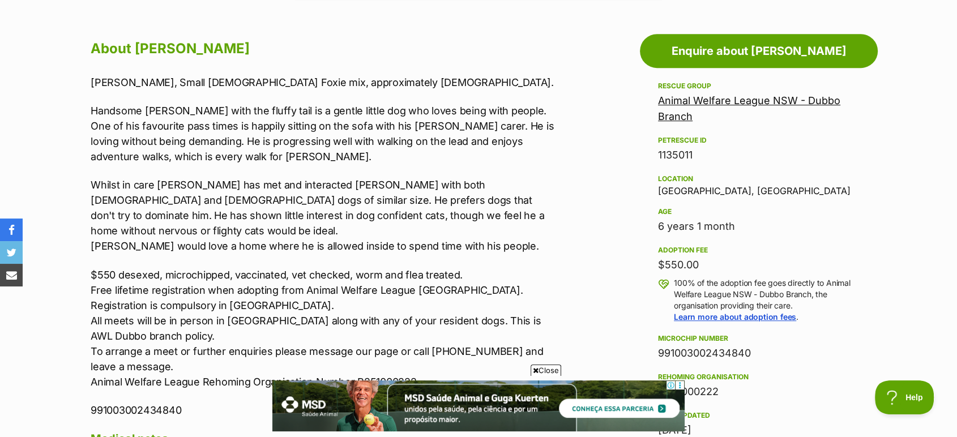
scroll to position [629, 0]
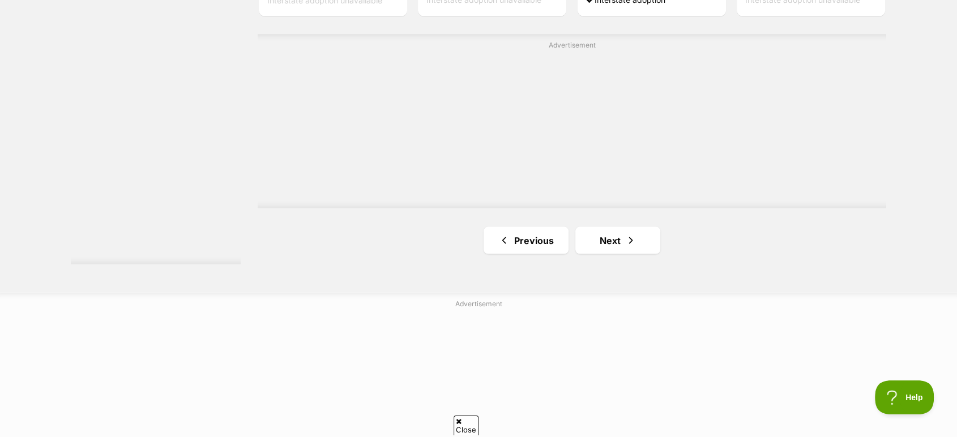
scroll to position [2076, 0]
click at [633, 241] on span "Next page" at bounding box center [630, 236] width 11 height 14
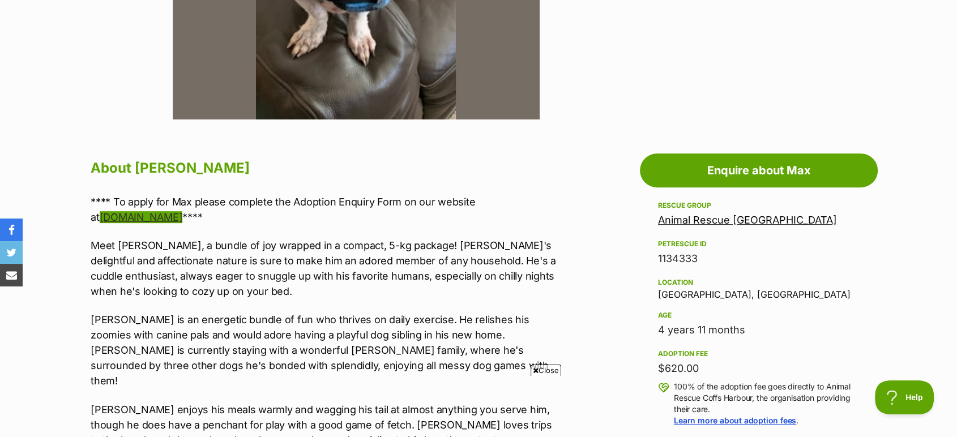
scroll to position [503, 0]
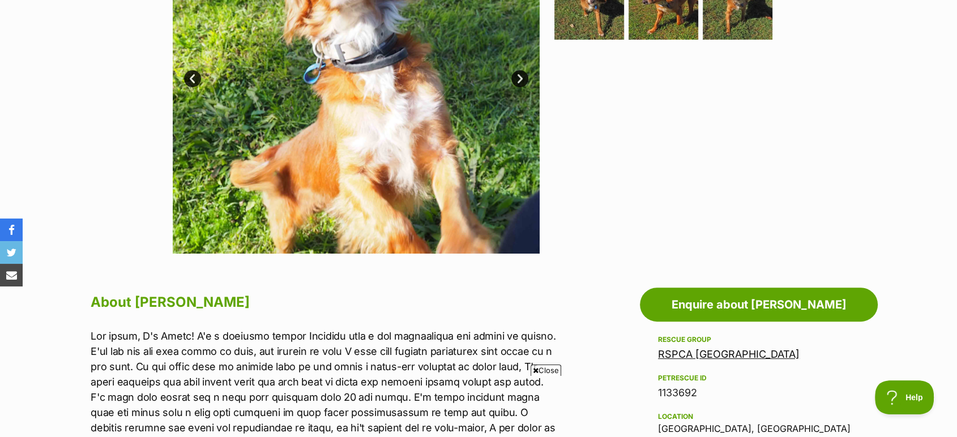
scroll to position [503, 0]
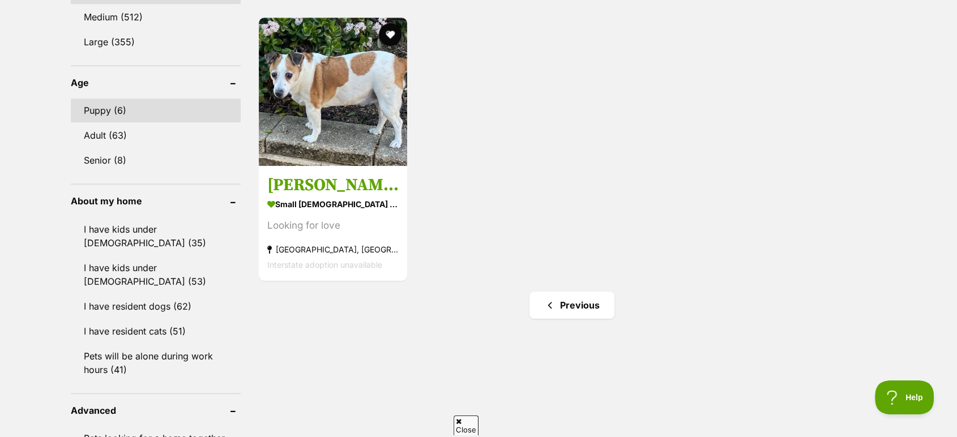
click at [93, 113] on link "Puppy (6)" at bounding box center [156, 111] width 170 height 24
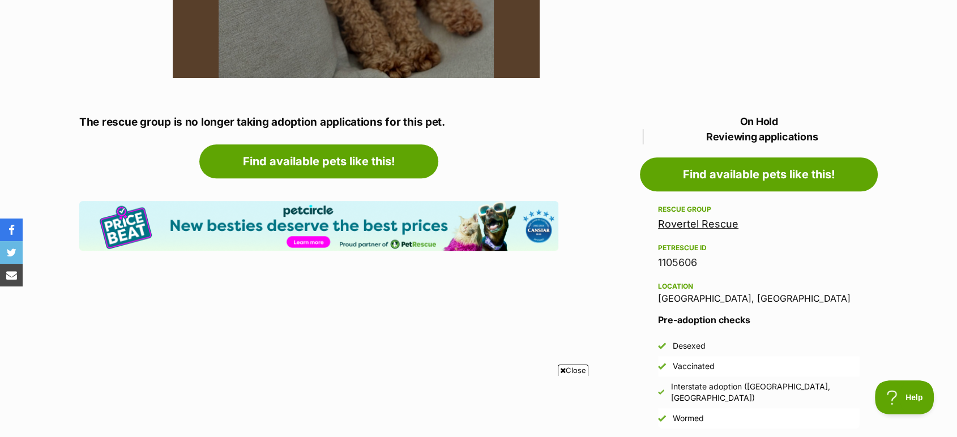
scroll to position [503, 0]
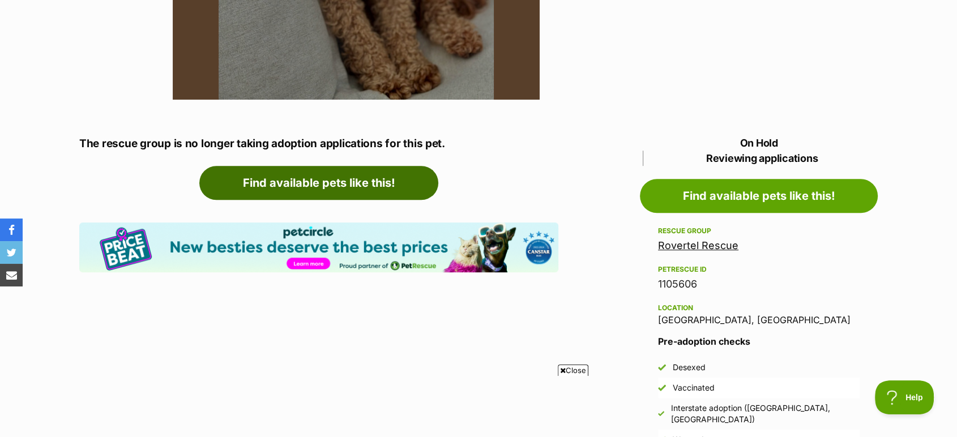
click at [311, 185] on link "Find available pets like this!" at bounding box center [318, 183] width 239 height 34
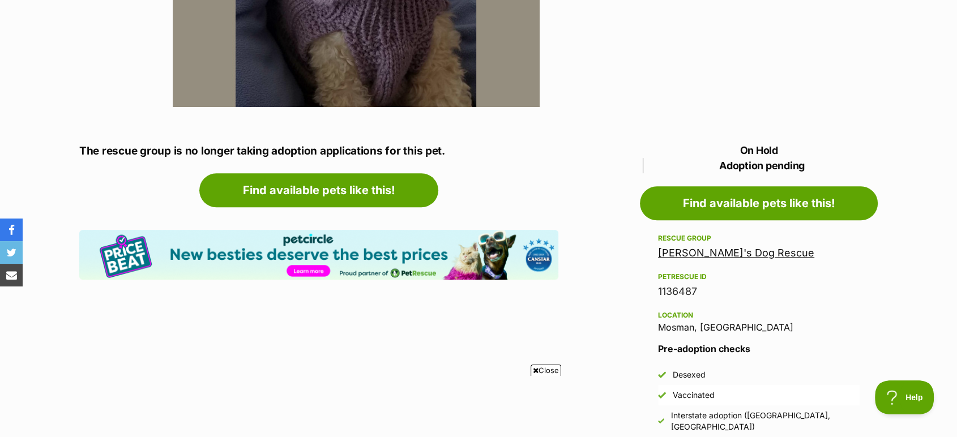
scroll to position [503, 0]
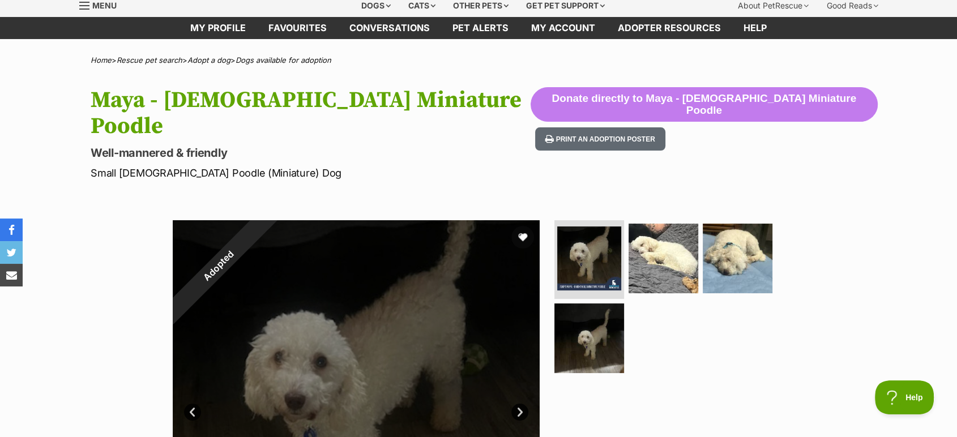
scroll to position [189, 0]
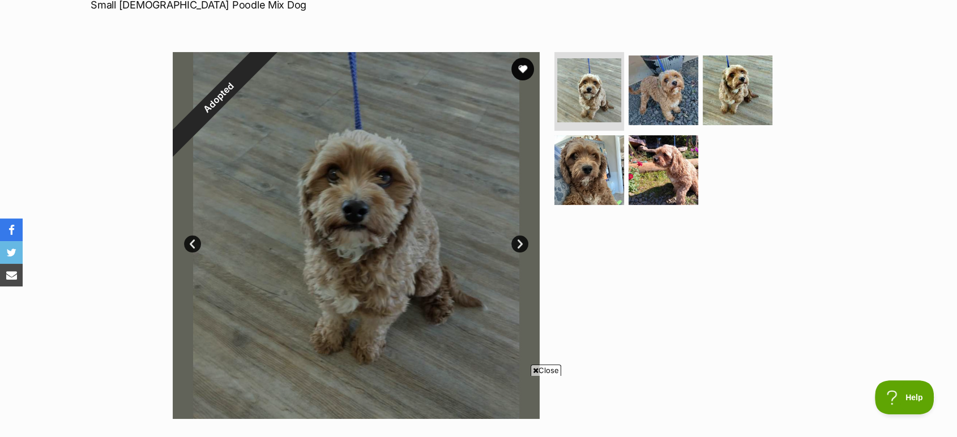
scroll to position [189, 0]
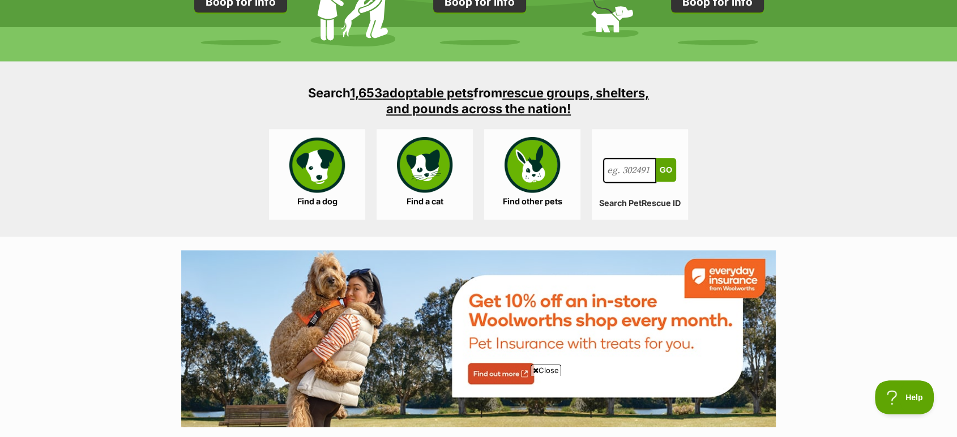
scroll to position [1069, 0]
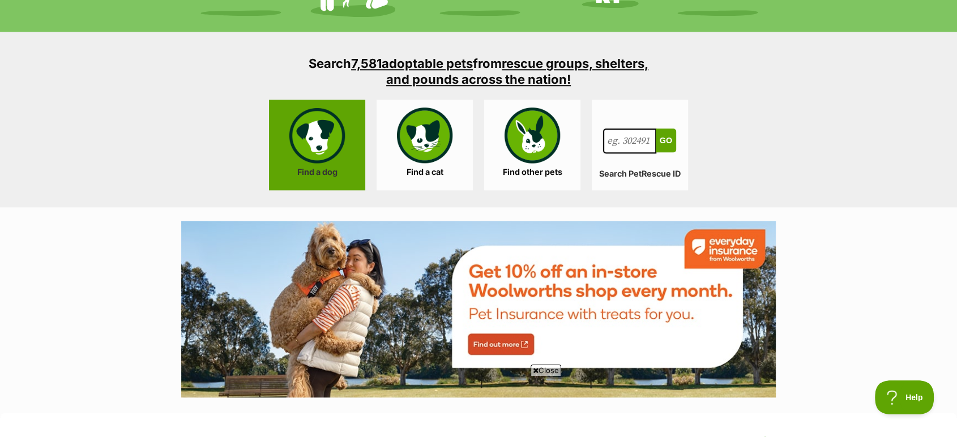
click at [315, 138] on link "Find a dog" at bounding box center [317, 145] width 96 height 91
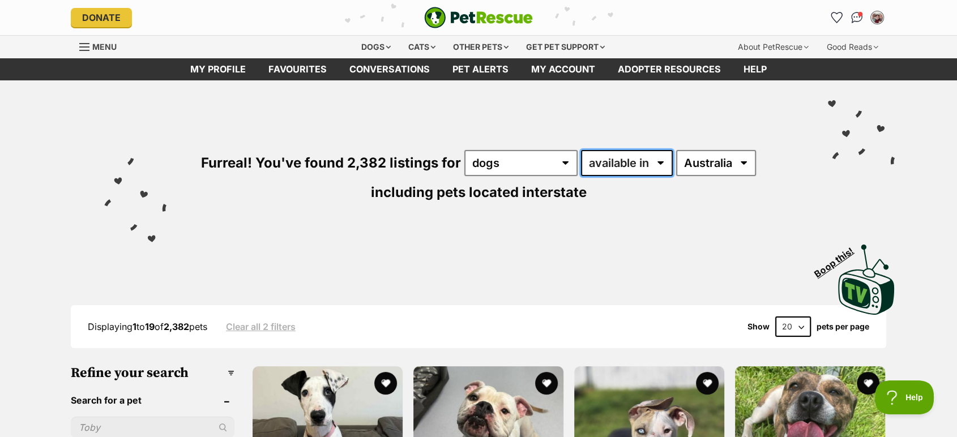
click at [615, 162] on select "available in located in" at bounding box center [627, 163] width 92 height 26
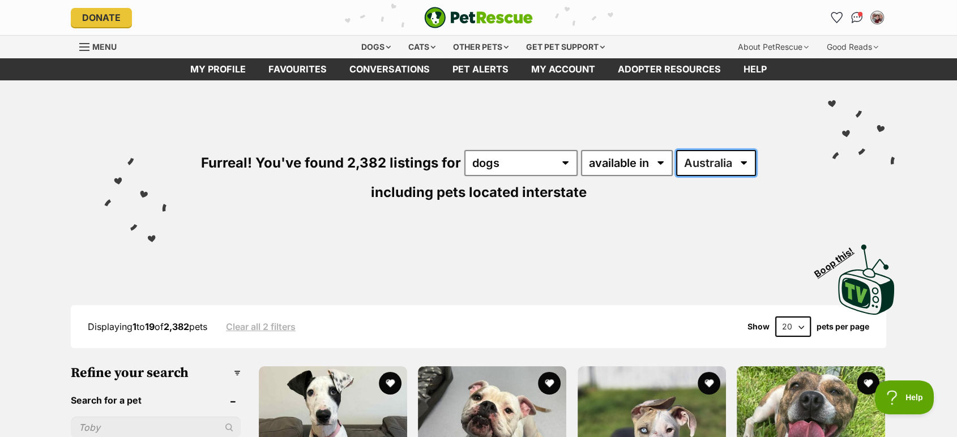
click at [702, 162] on select "Australia ACT NSW NT QLD SA TAS VIC WA" at bounding box center [716, 163] width 80 height 26
select select "NSW"
click at [676, 150] on select "Australia ACT NSW NT QLD SA TAS VIC WA" at bounding box center [716, 163] width 80 height 26
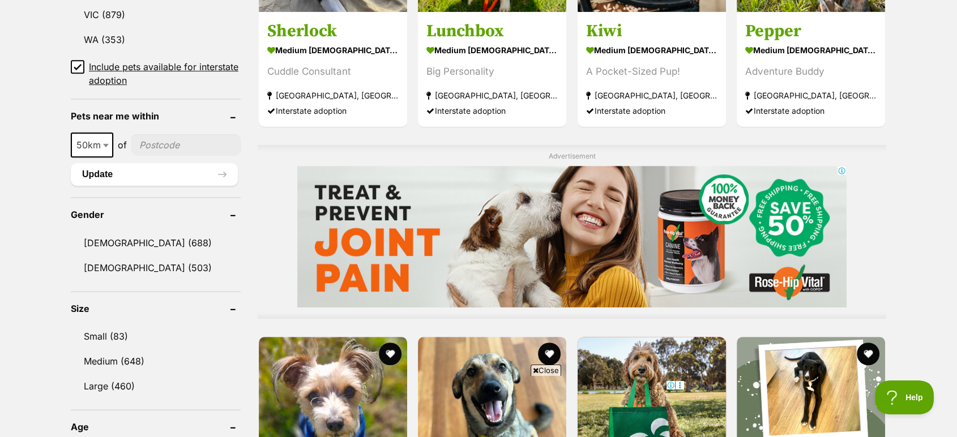
scroll to position [818, 0]
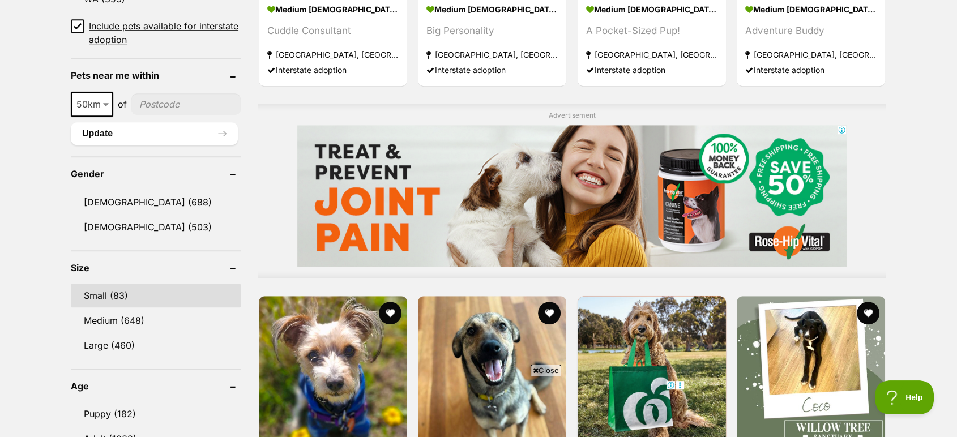
click at [110, 292] on link "Small (83)" at bounding box center [156, 296] width 170 height 24
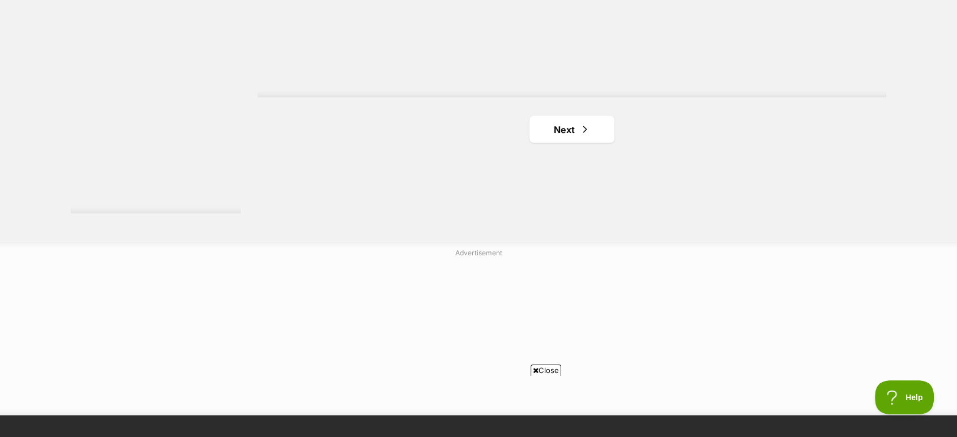
scroll to position [2139, 0]
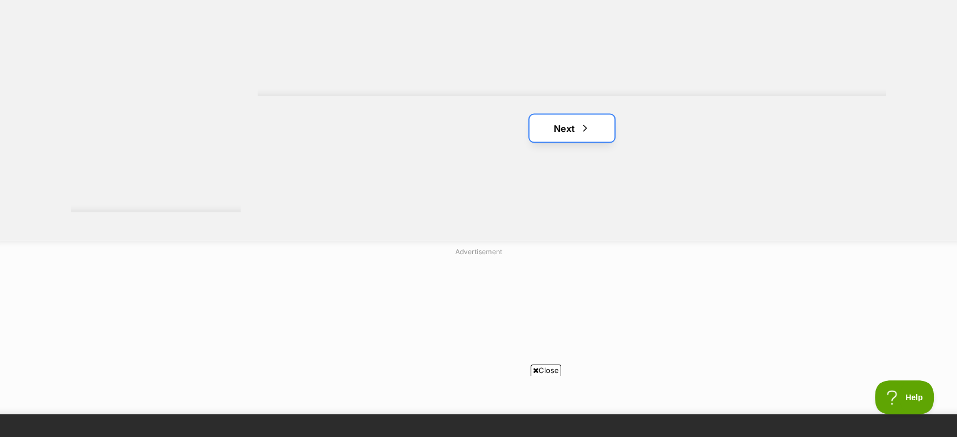
click at [575, 131] on link "Next" at bounding box center [571, 127] width 85 height 27
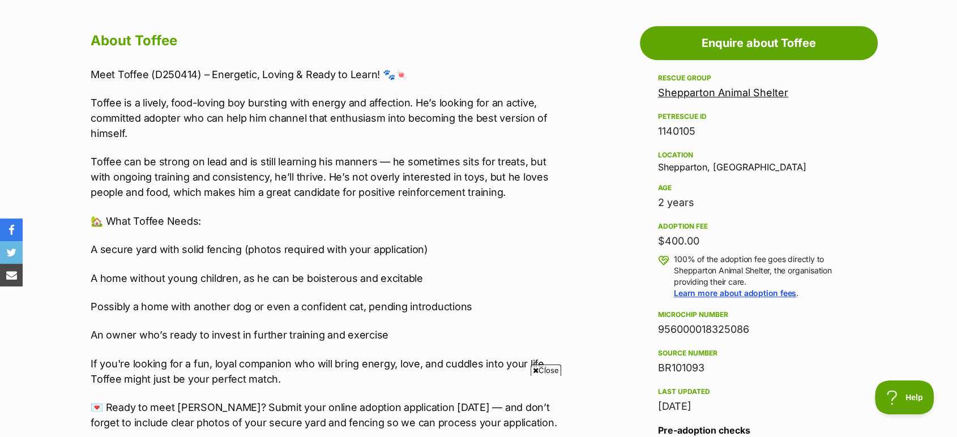
scroll to position [629, 0]
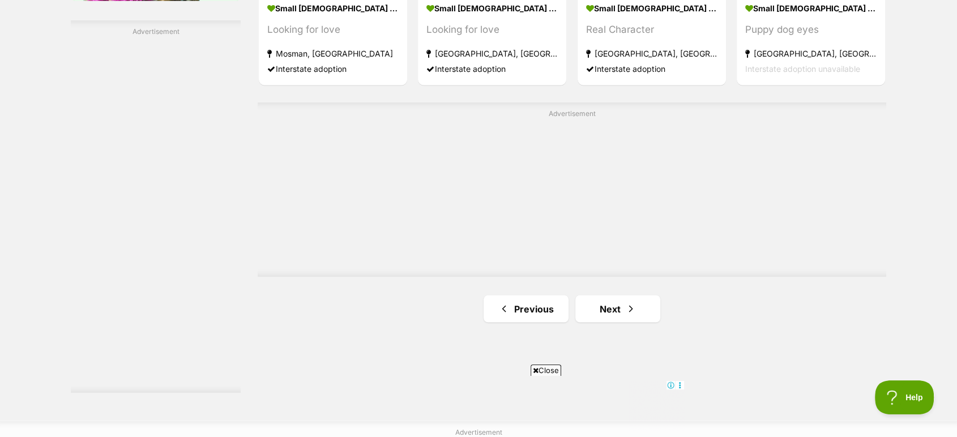
scroll to position [2076, 0]
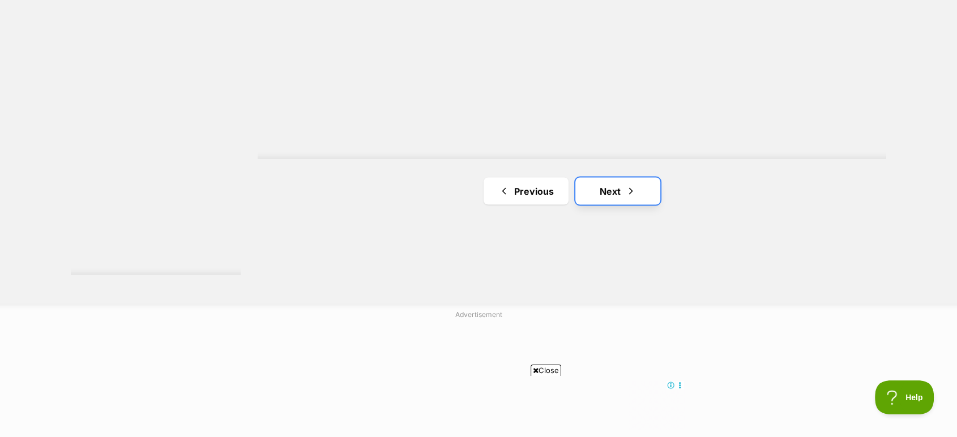
click at [602, 198] on link "Next" at bounding box center [617, 190] width 85 height 27
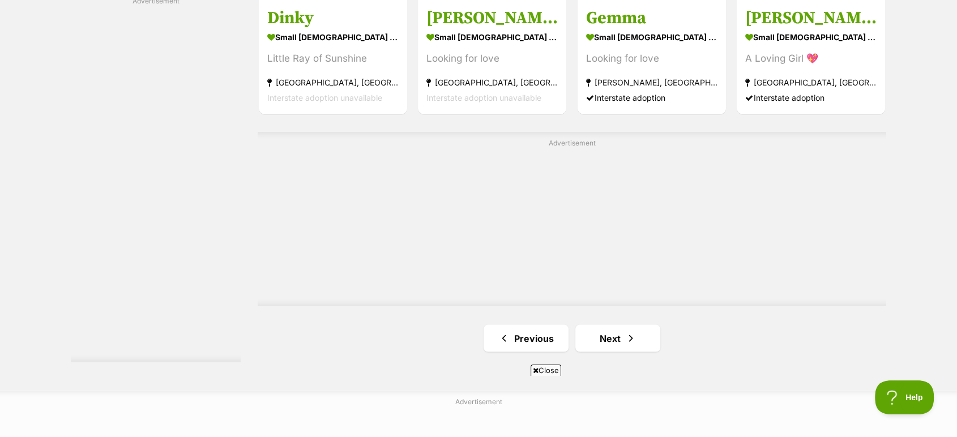
scroll to position [2013, 0]
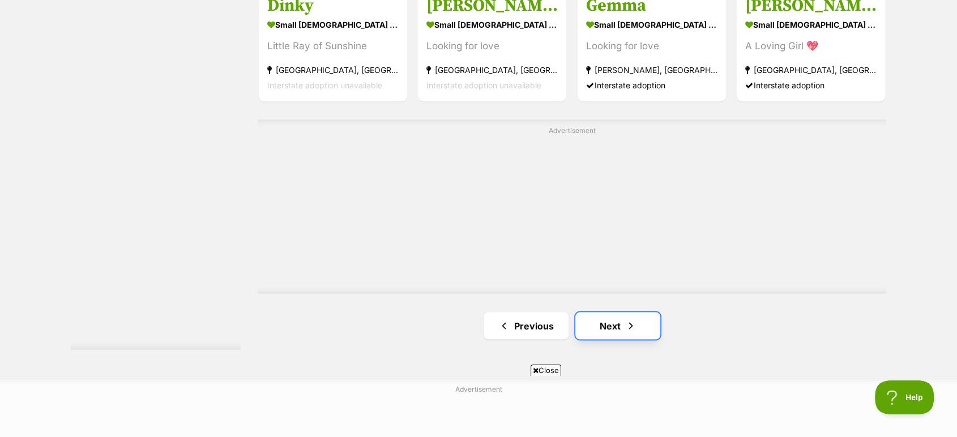
click at [616, 322] on link "Next" at bounding box center [617, 325] width 85 height 27
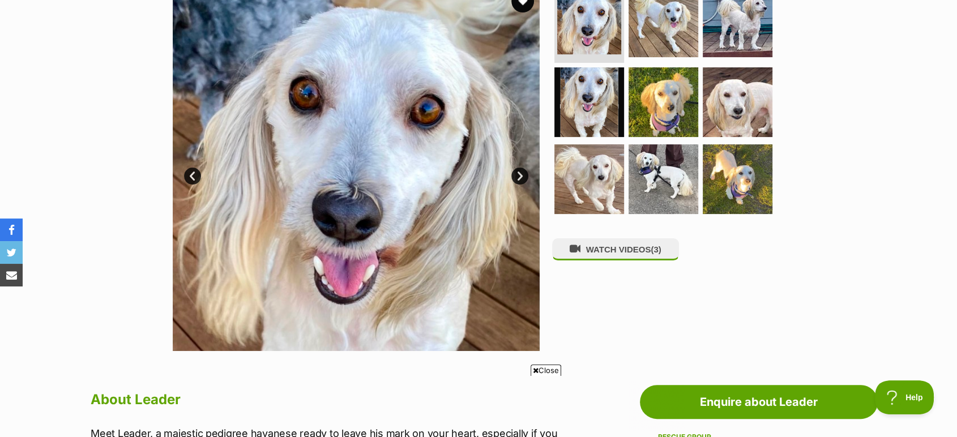
click at [514, 173] on link "Next" at bounding box center [519, 176] width 17 height 17
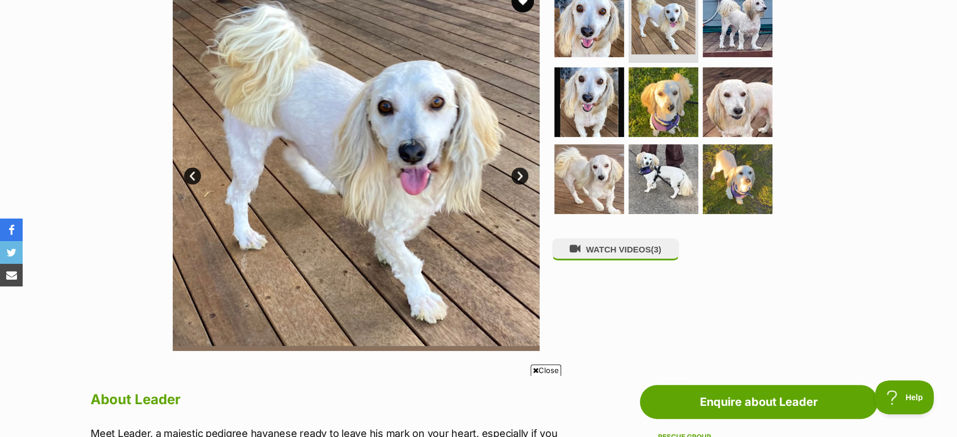
click at [515, 174] on link "Next" at bounding box center [519, 176] width 17 height 17
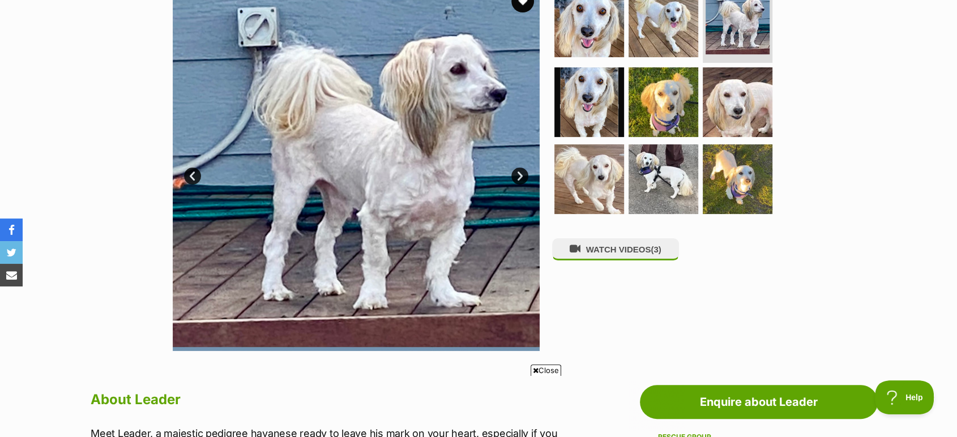
click at [515, 174] on link "Next" at bounding box center [519, 176] width 17 height 17
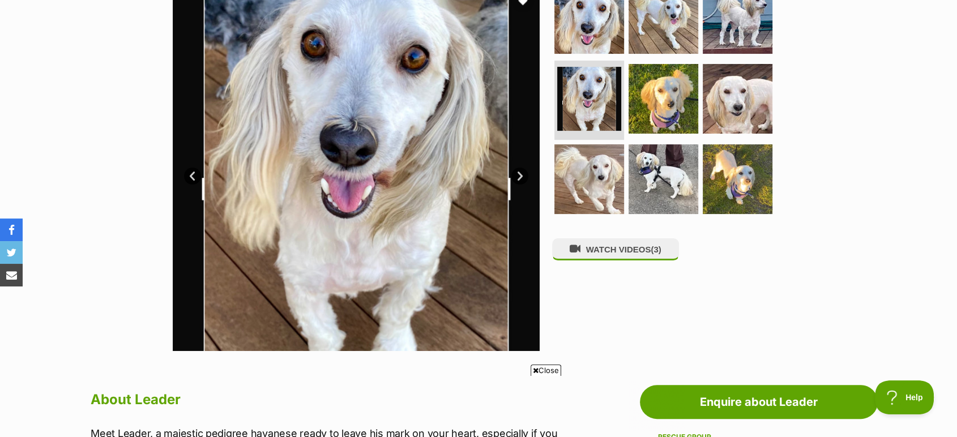
click at [515, 174] on link "Next" at bounding box center [519, 176] width 17 height 17
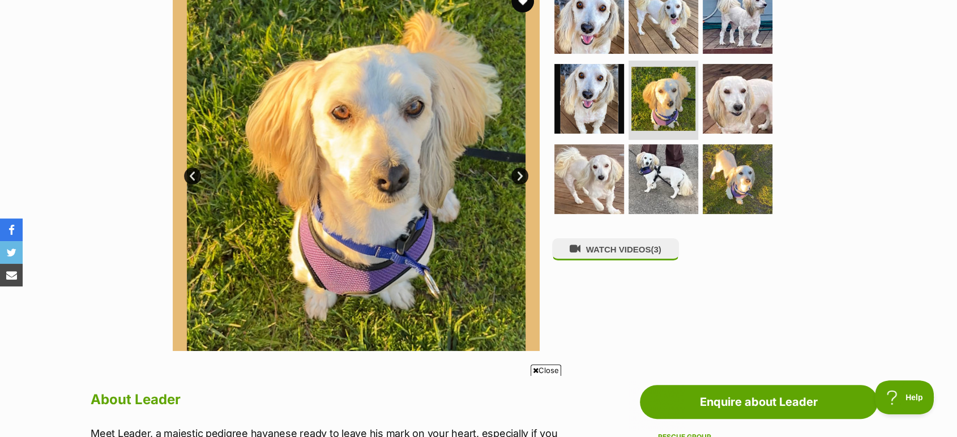
click at [515, 174] on link "Next" at bounding box center [519, 176] width 17 height 17
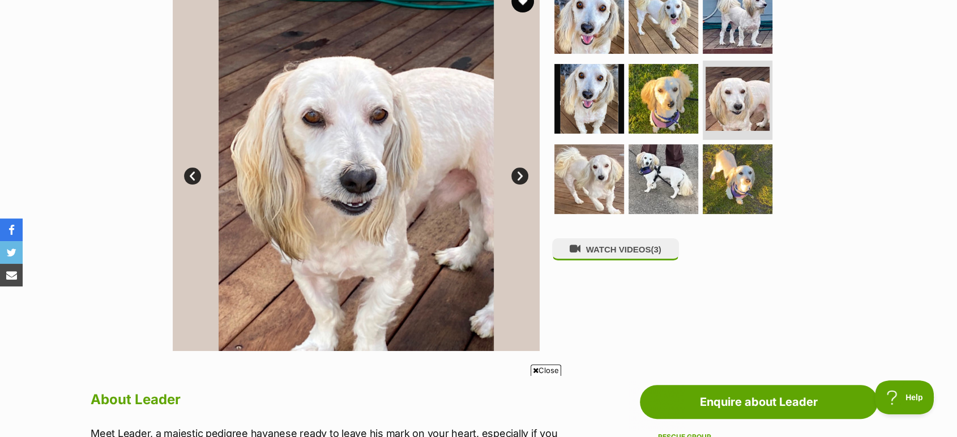
click at [515, 174] on link "Next" at bounding box center [519, 176] width 17 height 17
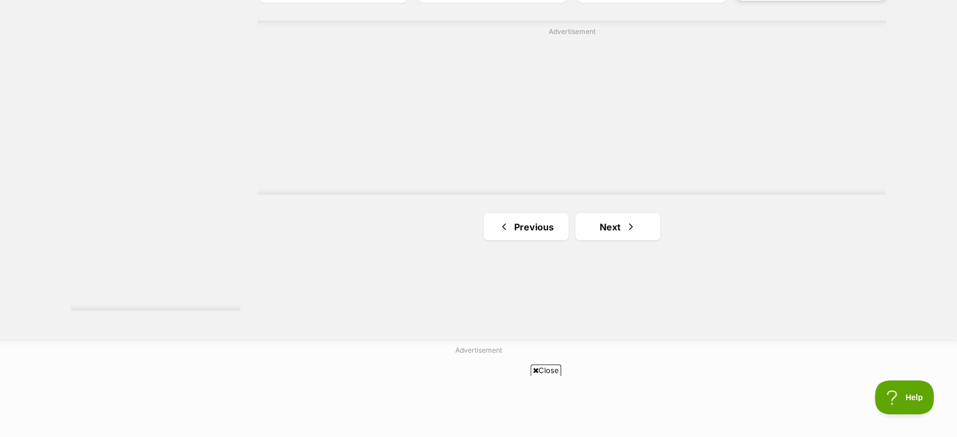
scroll to position [2076, 0]
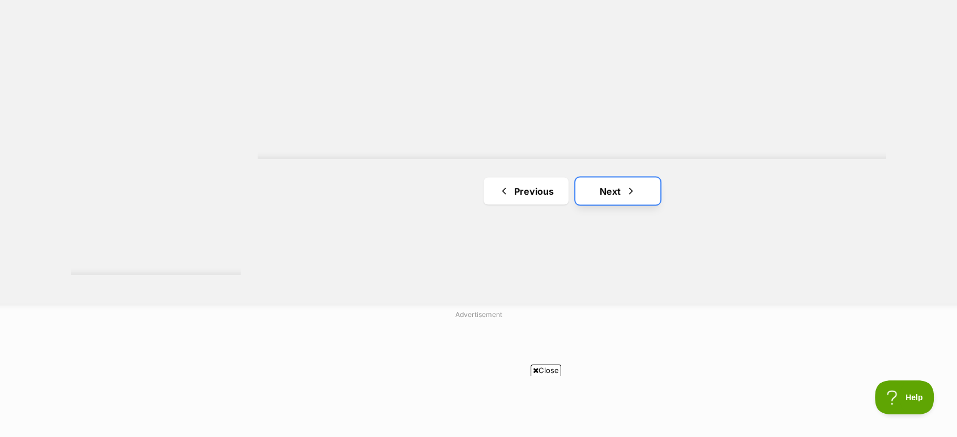
click at [618, 196] on link "Next" at bounding box center [617, 190] width 85 height 27
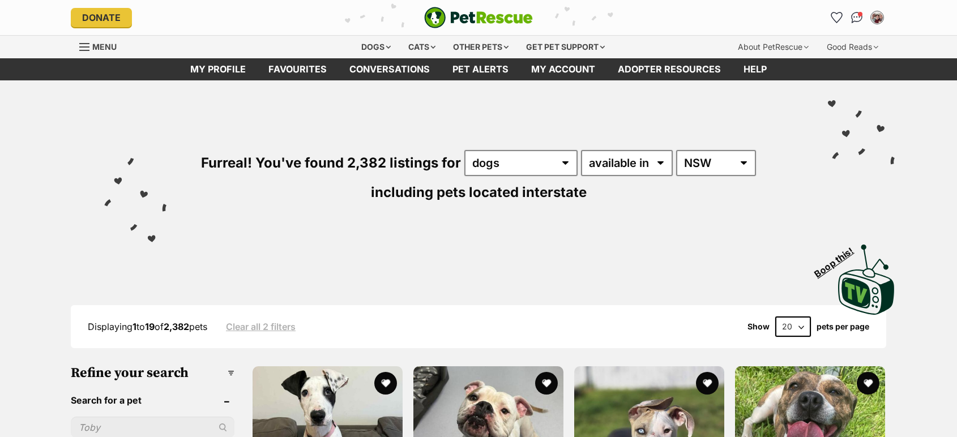
select select "NSW"
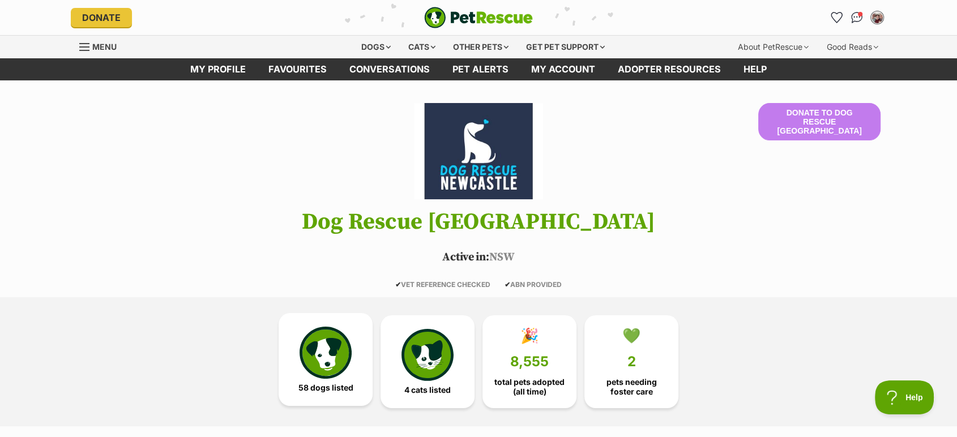
click at [313, 358] on img at bounding box center [326, 353] width 52 height 52
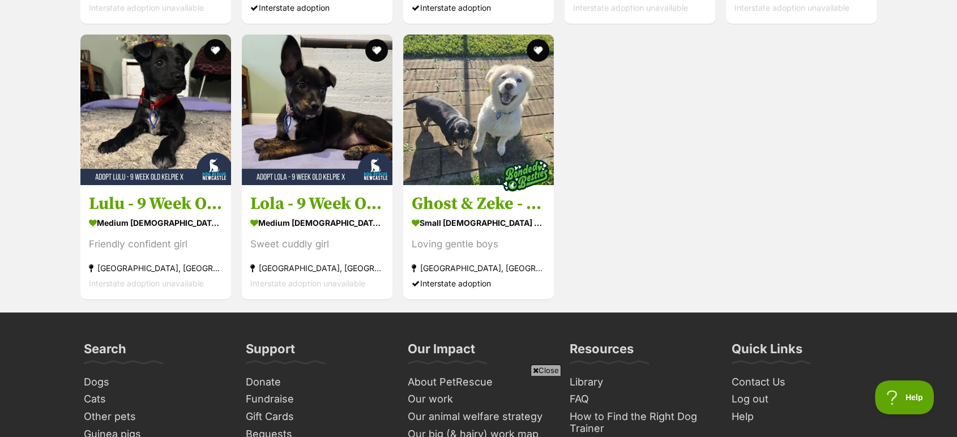
scroll to position [4409, 0]
